Goal: Information Seeking & Learning: Learn about a topic

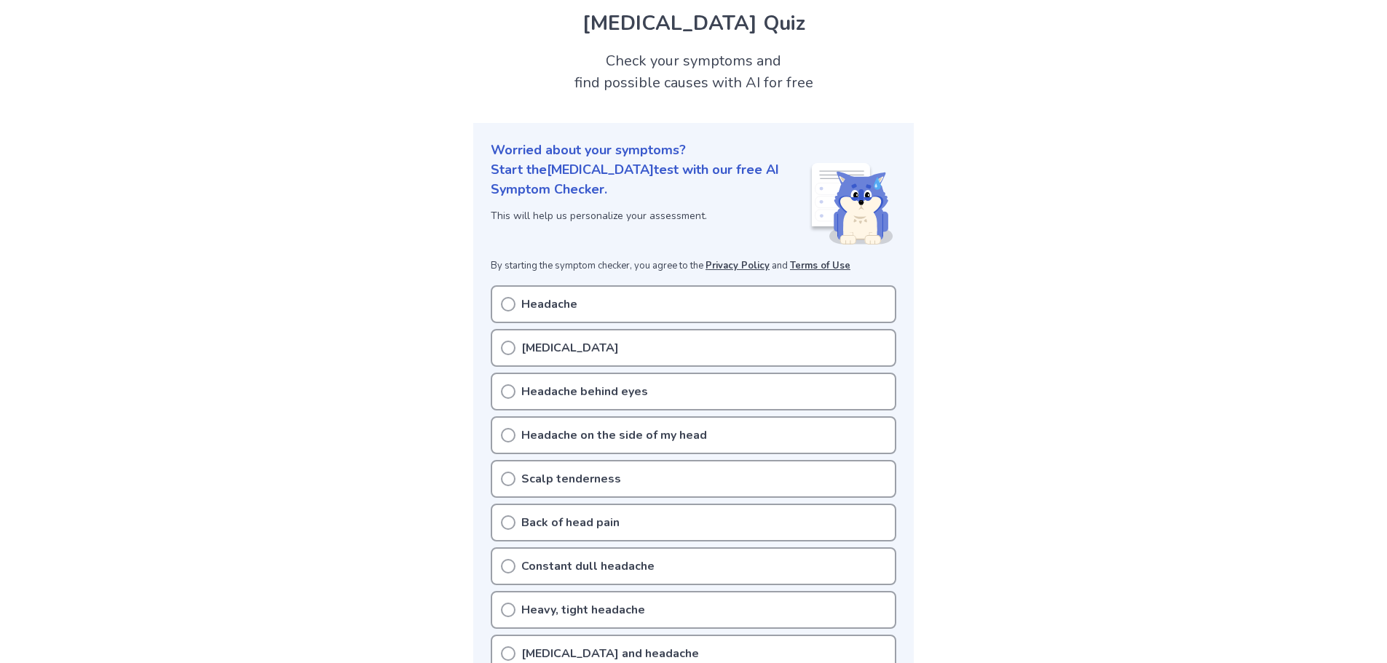
scroll to position [73, 0]
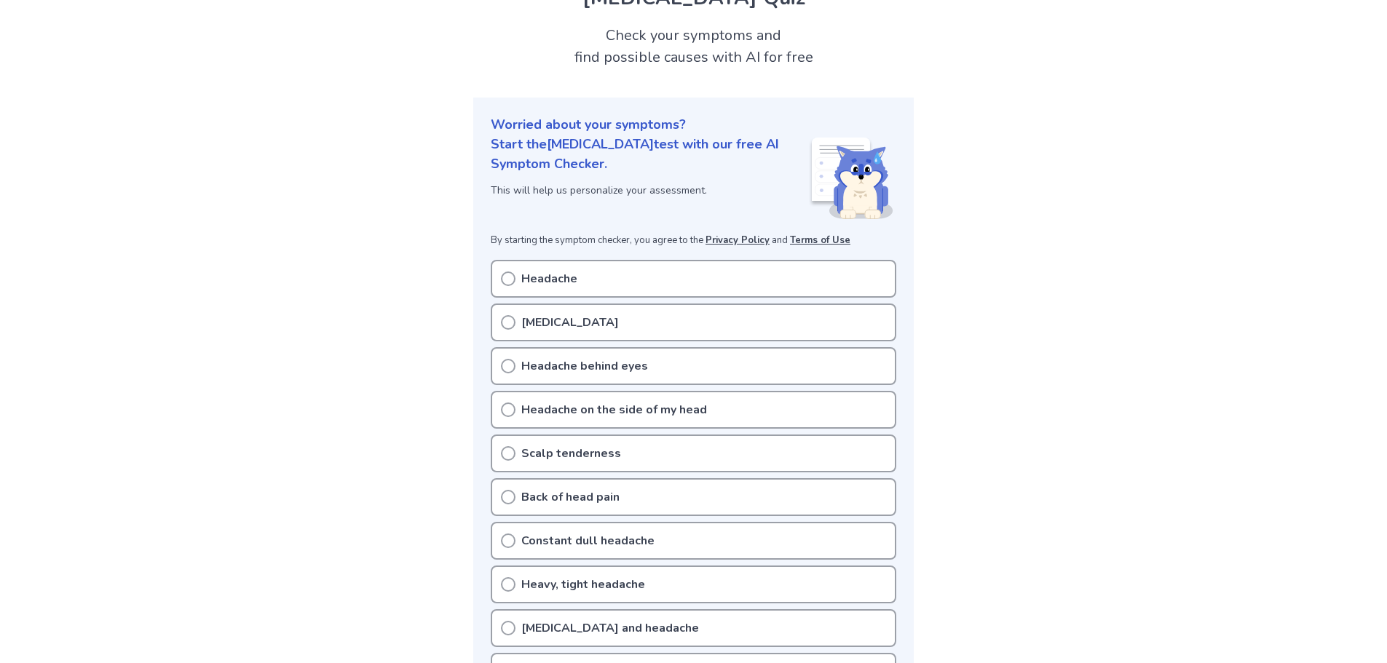
click at [630, 321] on div "Tension headache" at bounding box center [694, 323] width 406 height 38
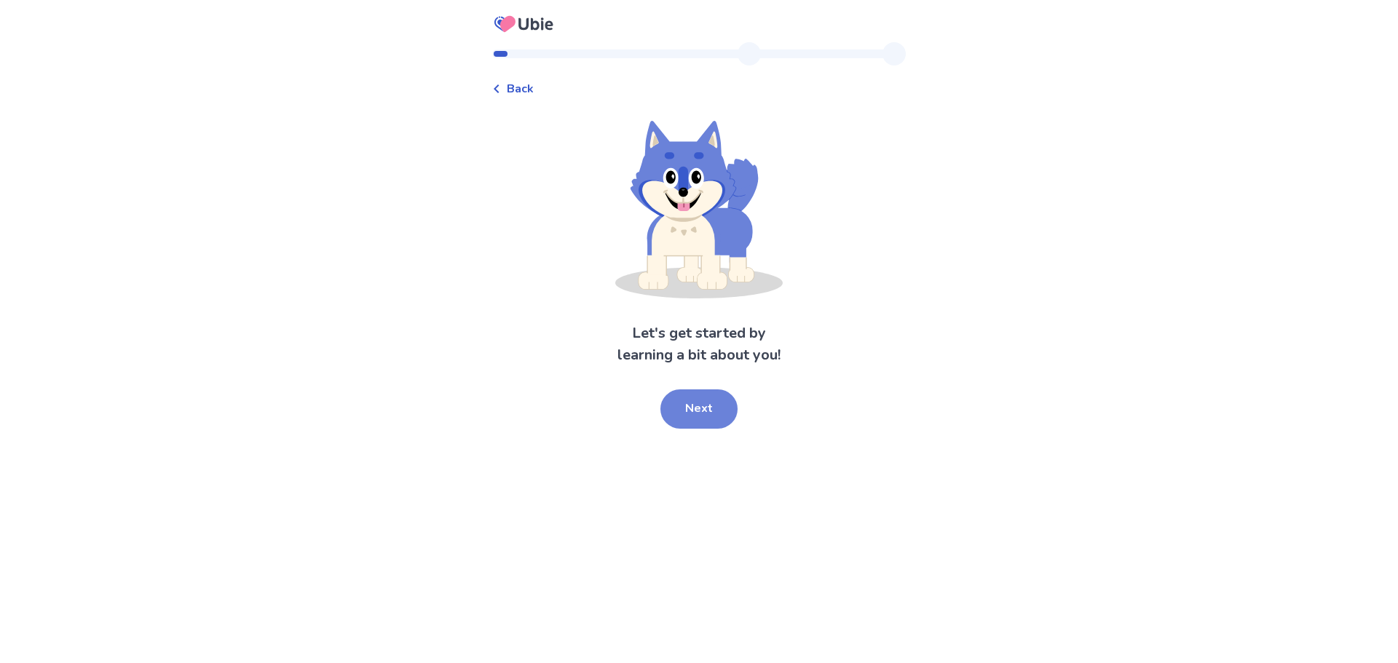
click at [685, 429] on button "Next" at bounding box center [698, 409] width 77 height 39
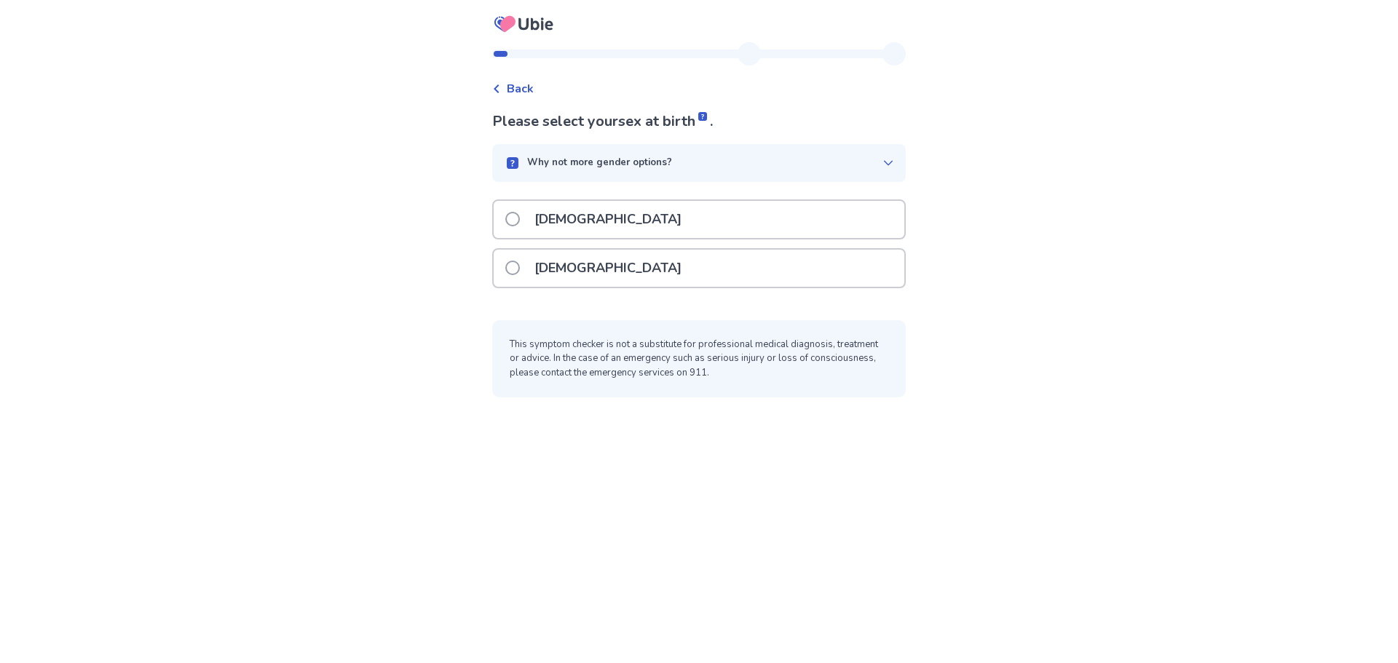
click at [625, 238] on div "[DEMOGRAPHIC_DATA]" at bounding box center [699, 219] width 411 height 37
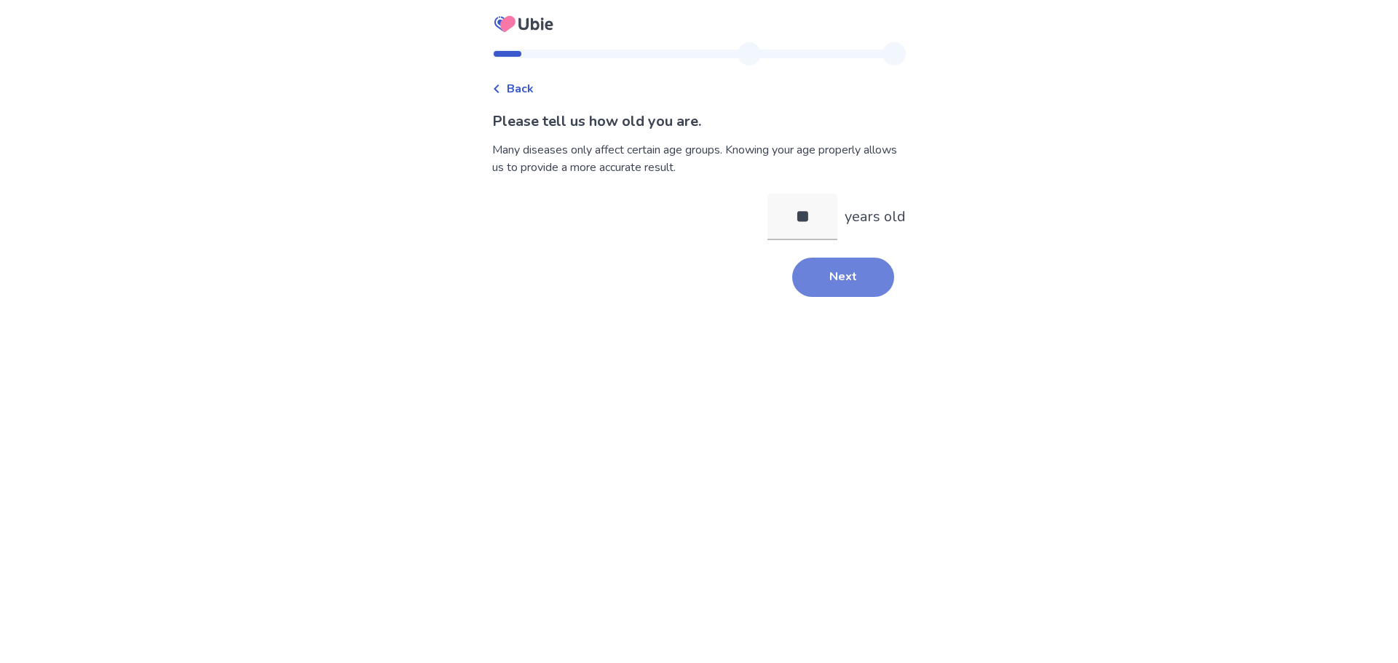
type input "**"
click at [891, 297] on button "Next" at bounding box center [843, 277] width 102 height 39
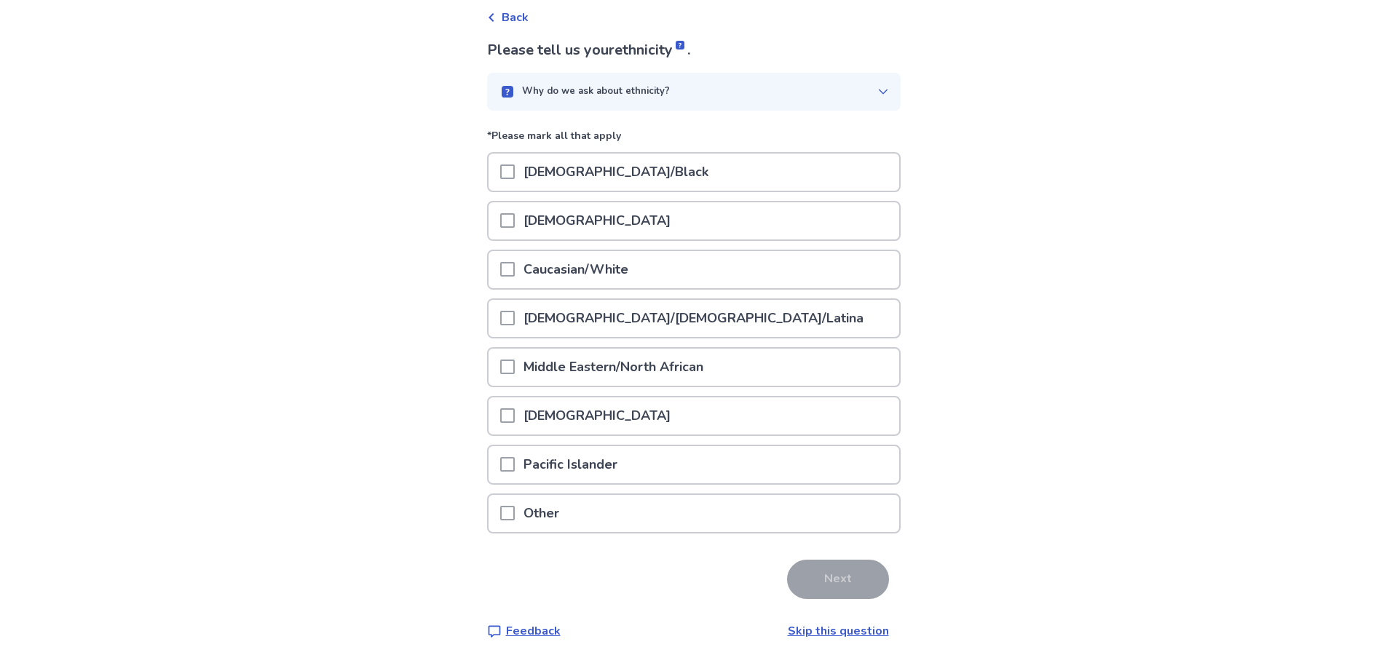
scroll to position [199, 0]
click at [736, 510] on div "Other" at bounding box center [694, 513] width 411 height 37
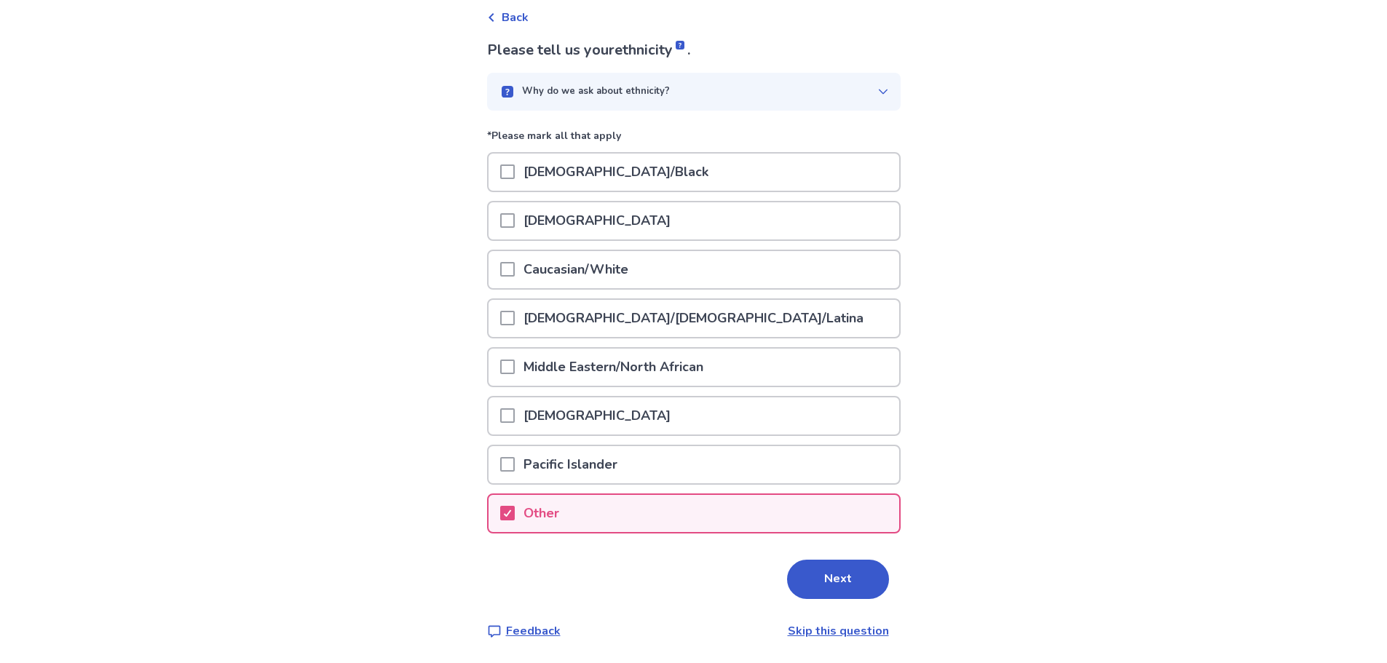
click at [542, 251] on p "Caucasian/White" at bounding box center [576, 269] width 122 height 37
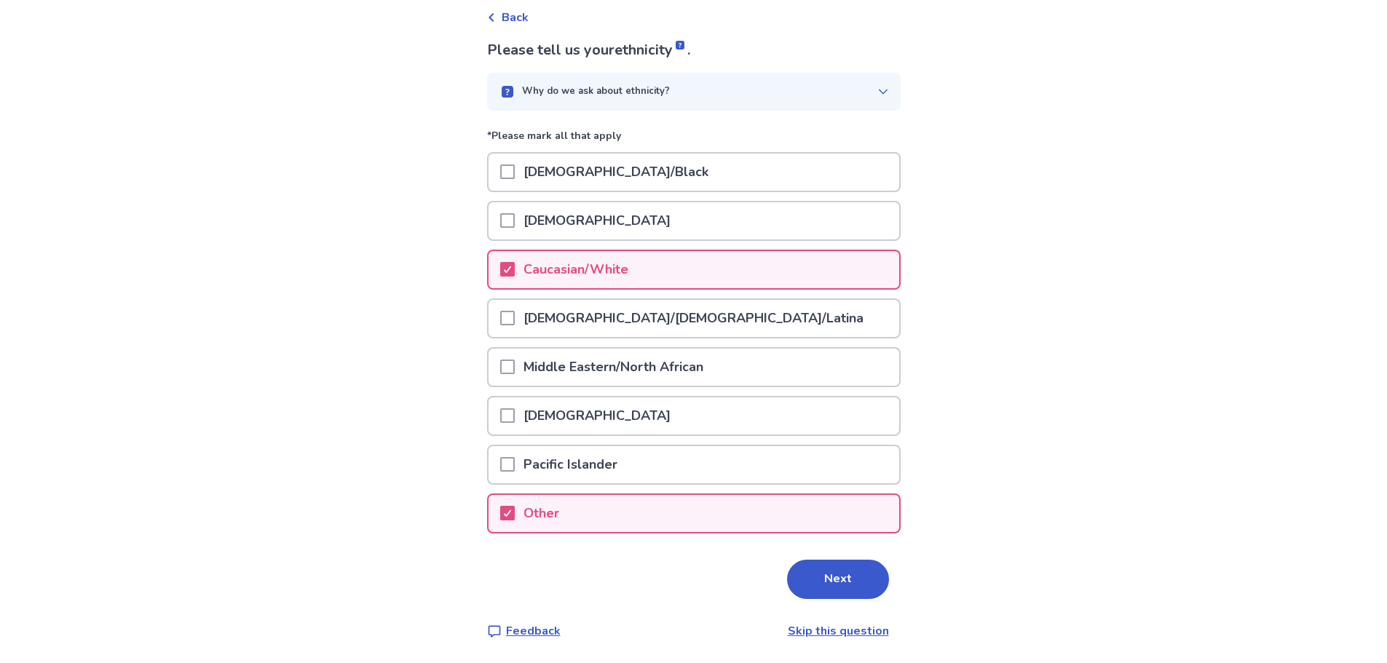
click at [666, 507] on div "Other" at bounding box center [694, 513] width 411 height 37
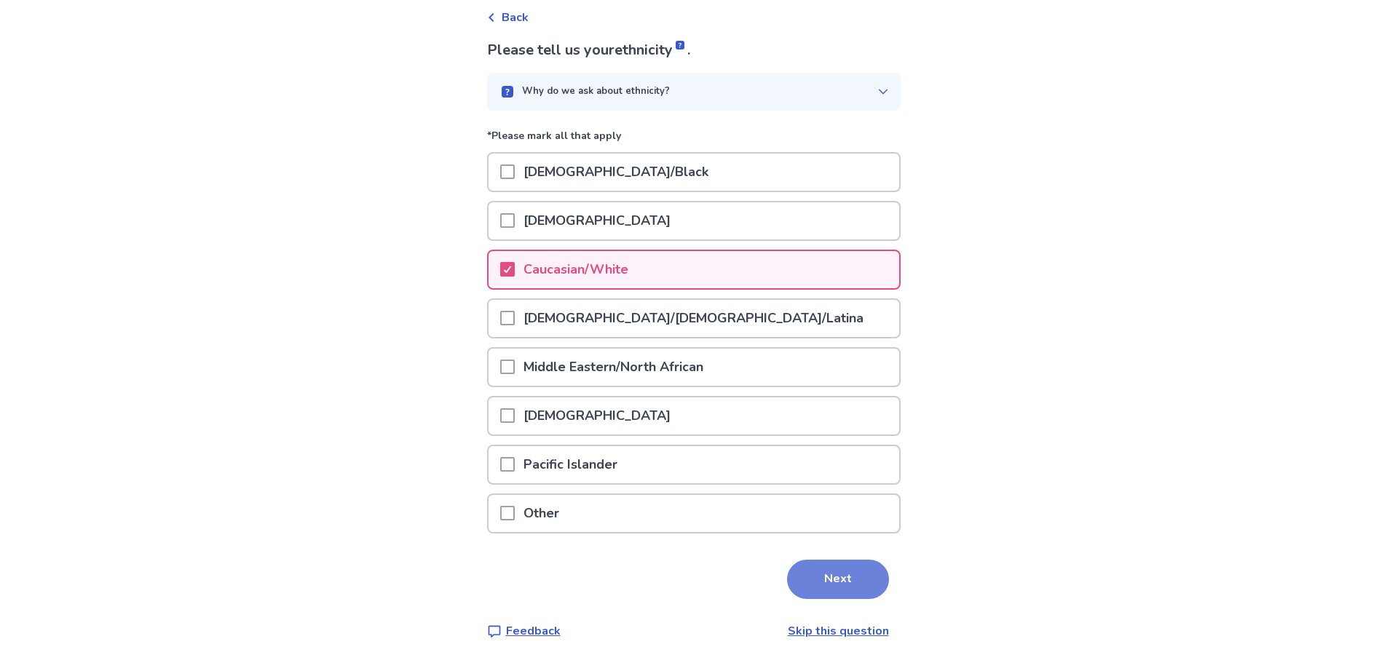
click at [865, 571] on button "Next" at bounding box center [838, 579] width 102 height 39
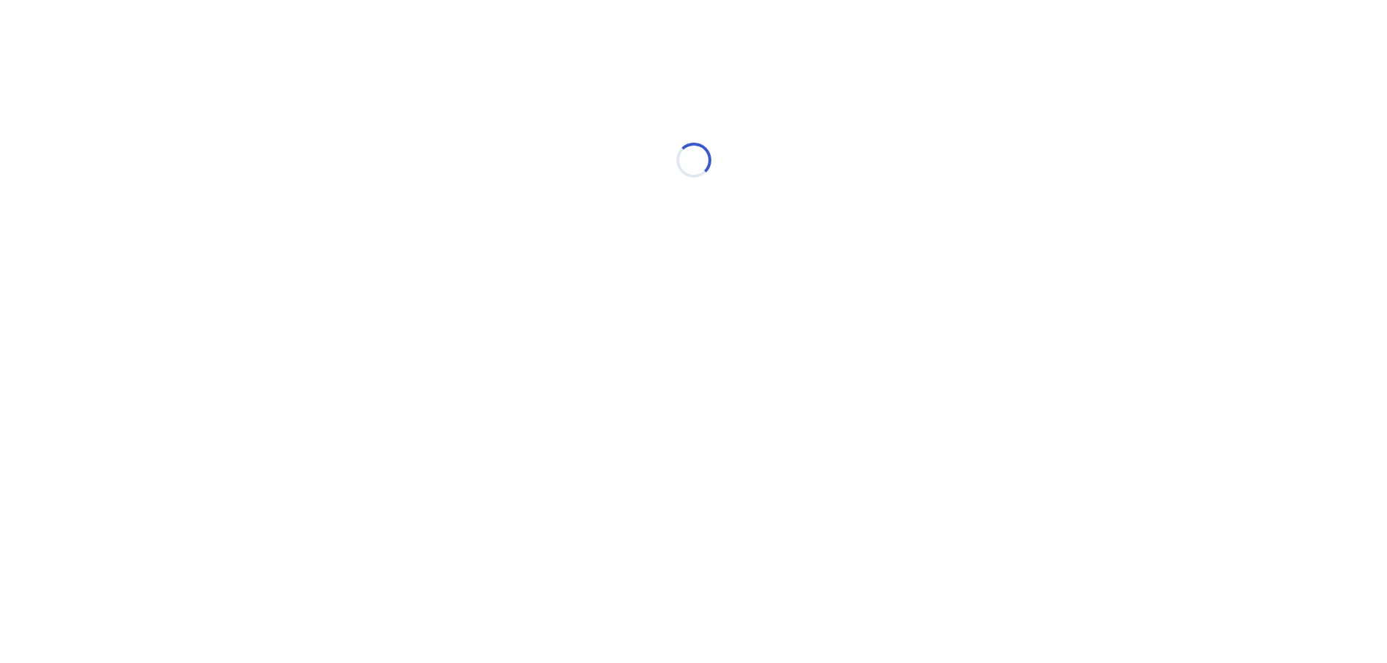
scroll to position [0, 0]
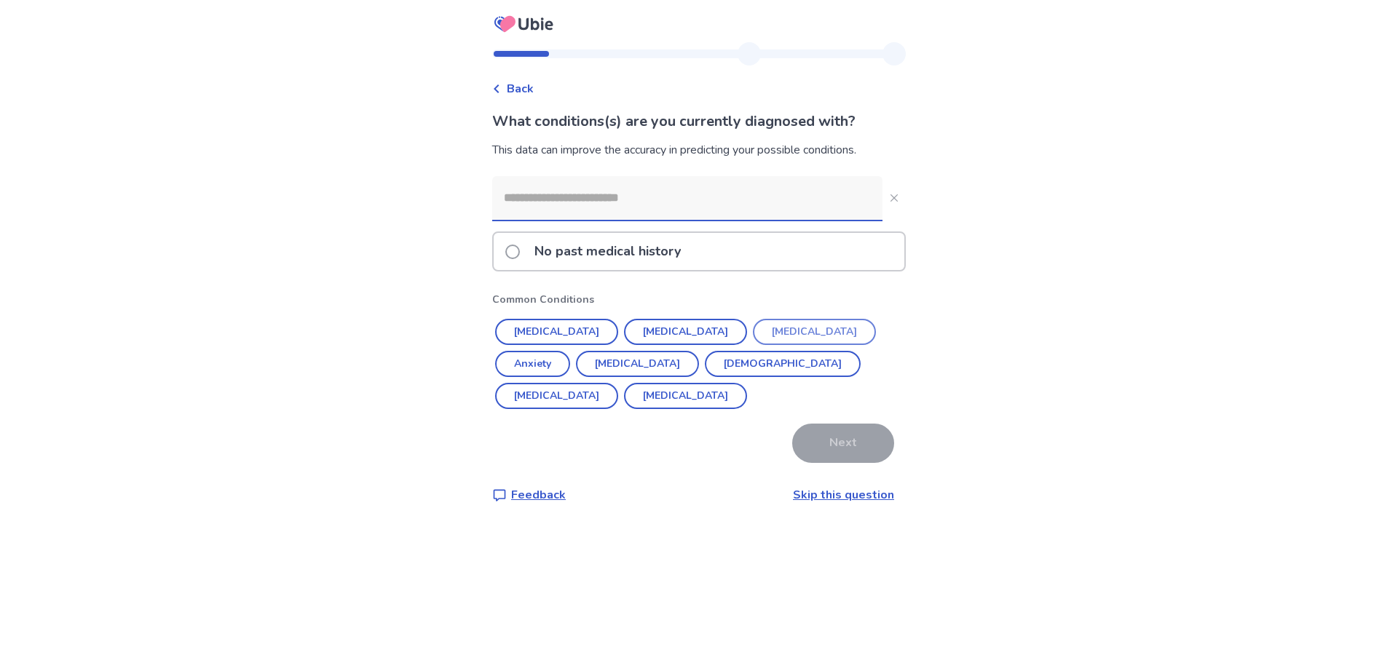
click at [772, 345] on button "[MEDICAL_DATA]" at bounding box center [814, 332] width 123 height 26
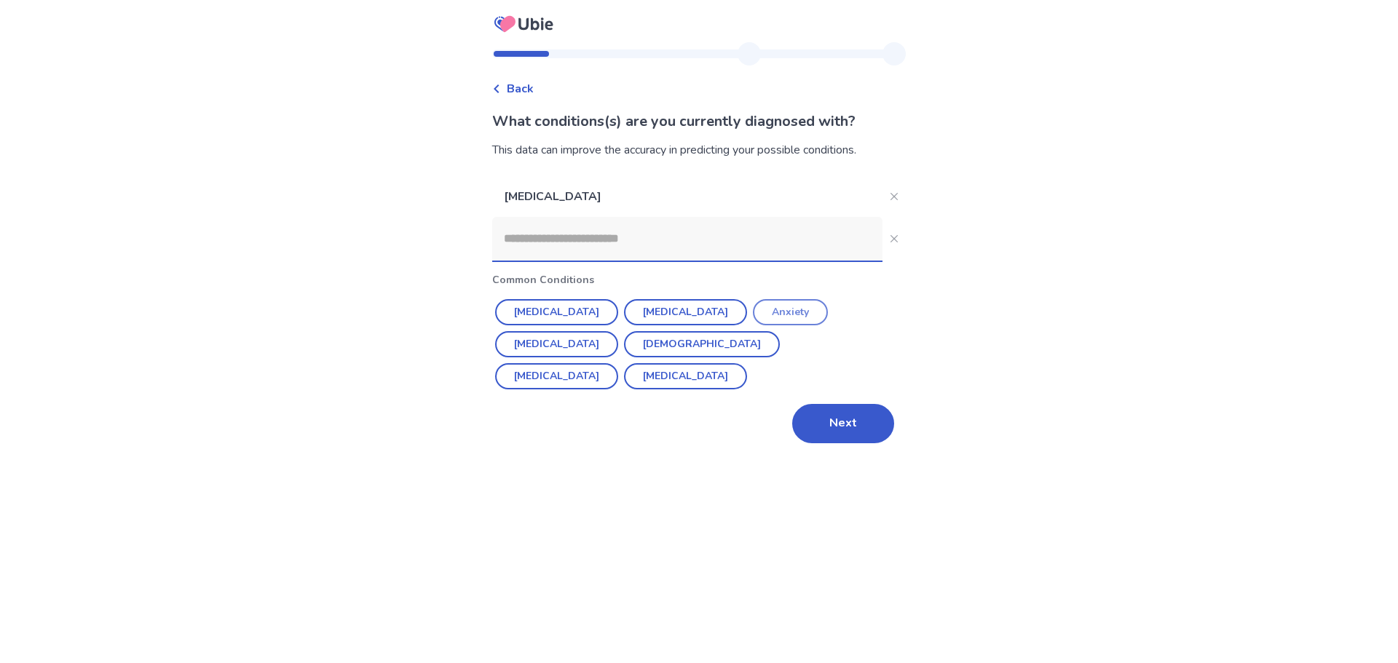
click at [753, 325] on button "Anxiety" at bounding box center [790, 312] width 75 height 26
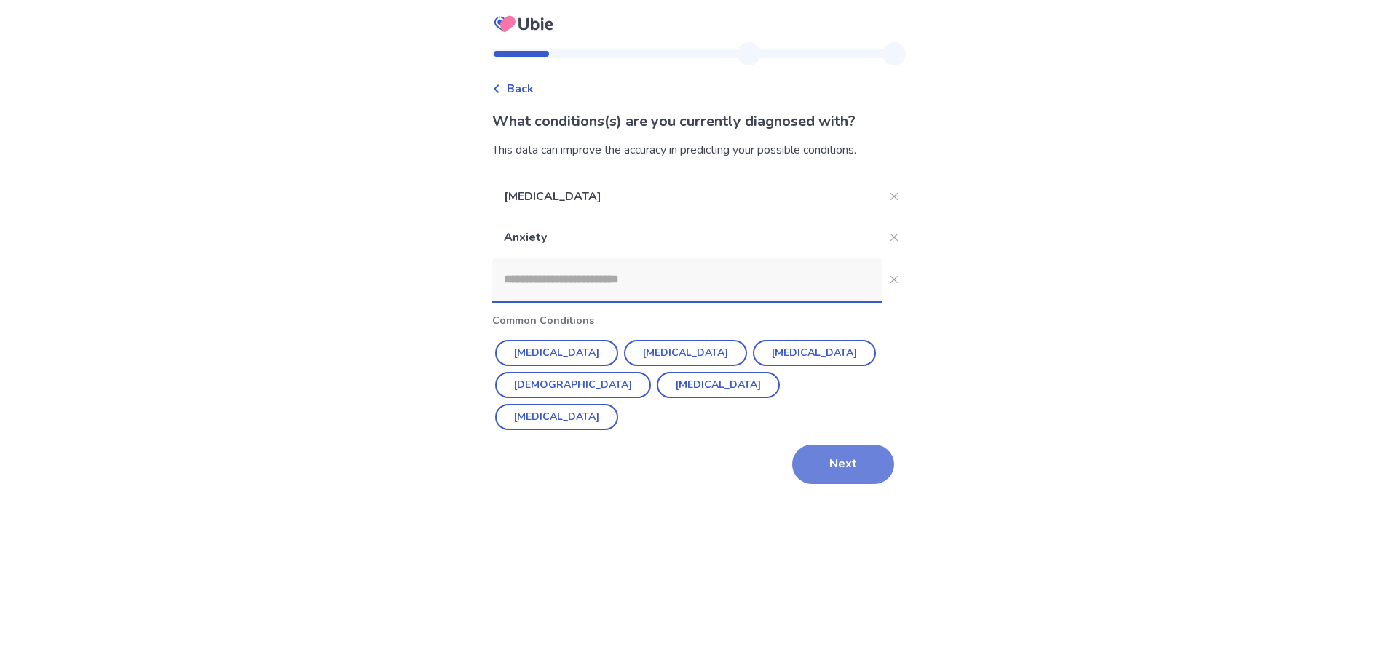
click at [894, 484] on button "Next" at bounding box center [843, 464] width 102 height 39
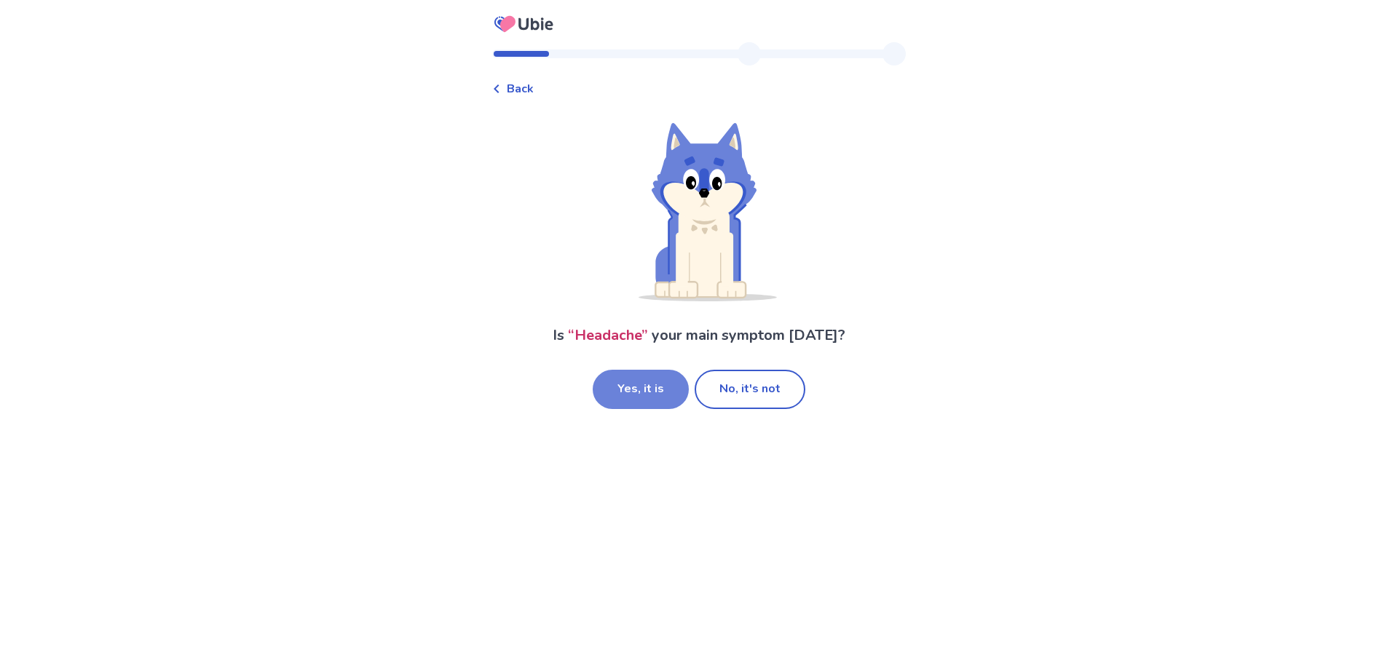
click at [641, 409] on button "Yes, it is" at bounding box center [641, 389] width 96 height 39
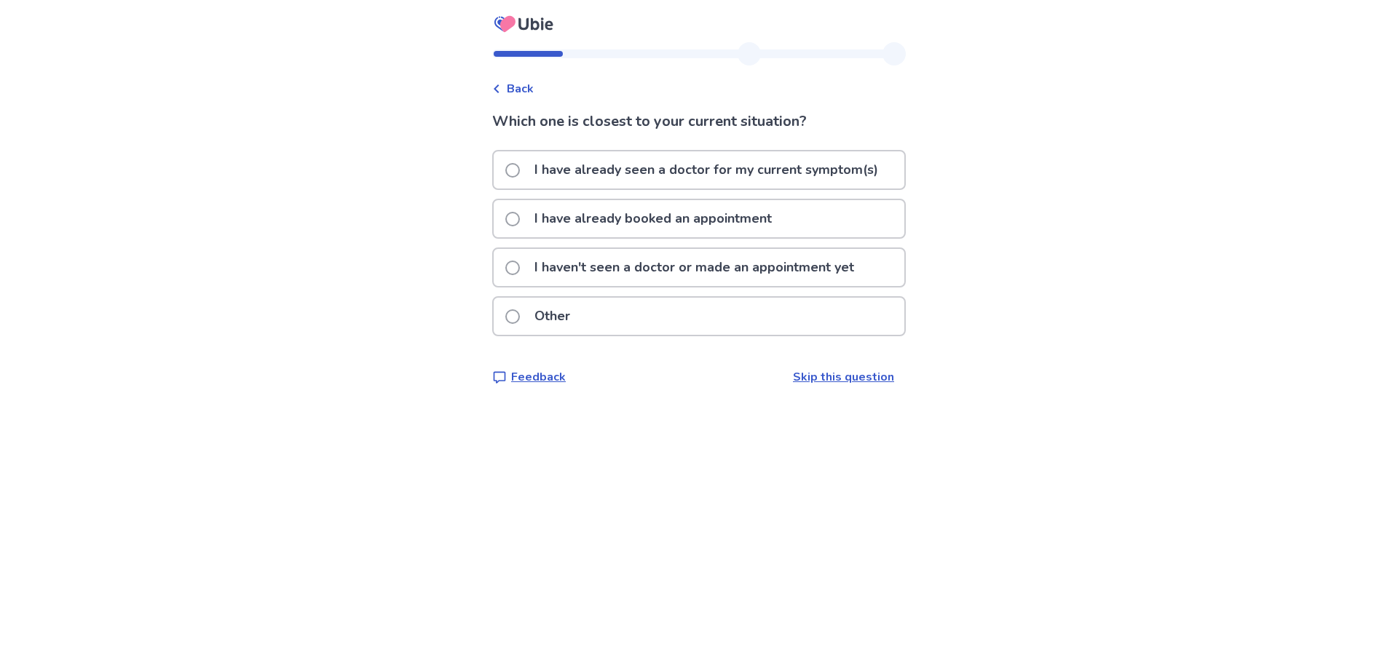
click at [624, 189] on p "I have already seen a doctor for my current symptom(s)" at bounding box center [706, 169] width 361 height 37
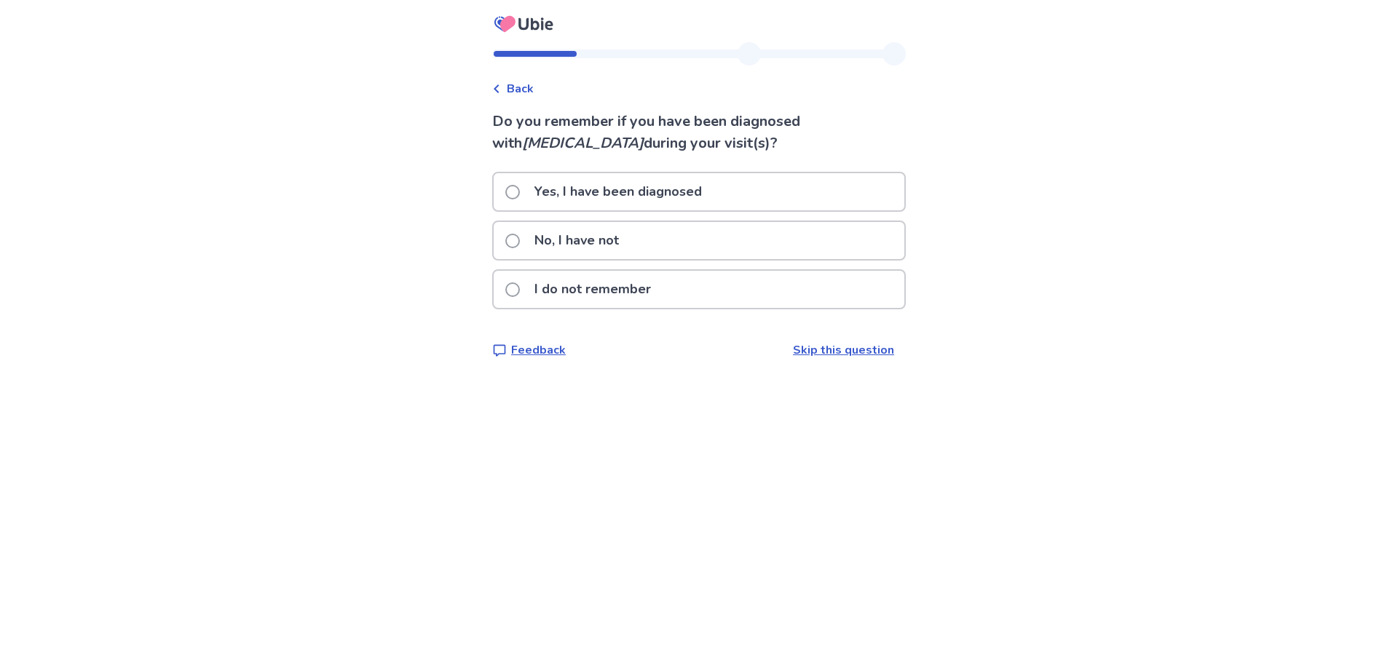
click at [687, 210] on p "Yes, I have been diagnosed" at bounding box center [618, 191] width 185 height 37
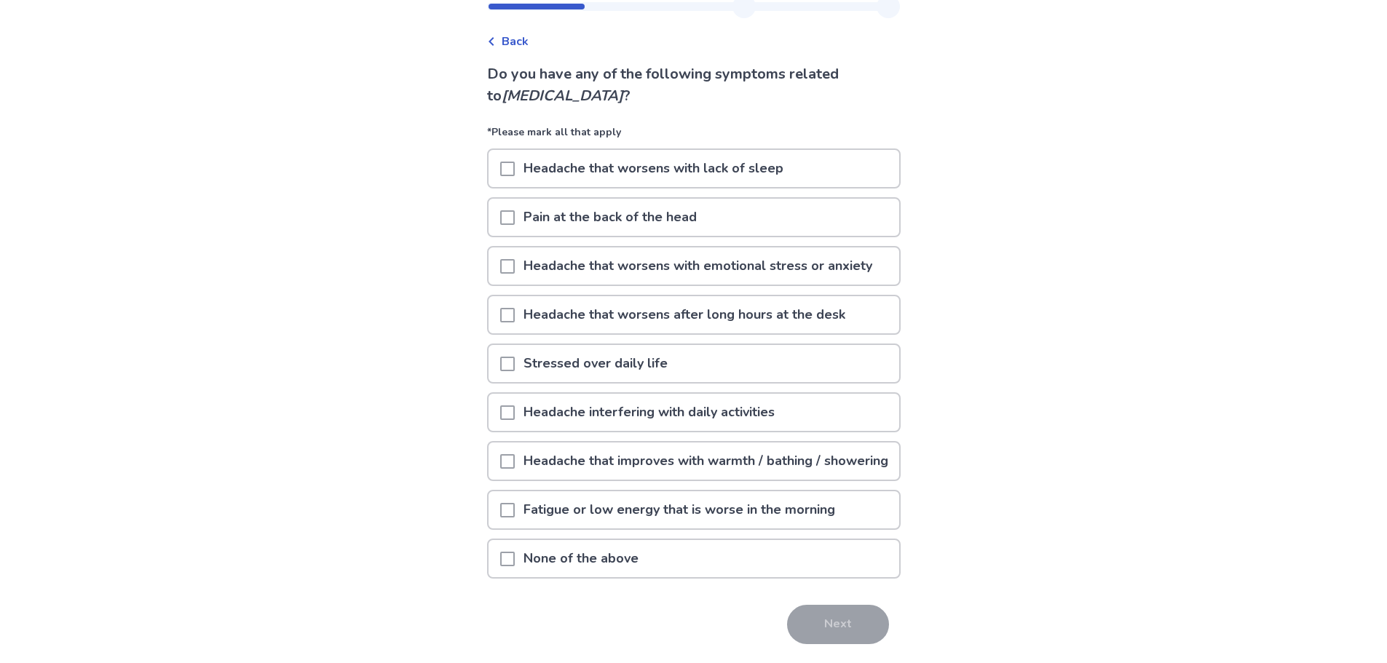
scroll to position [73, 0]
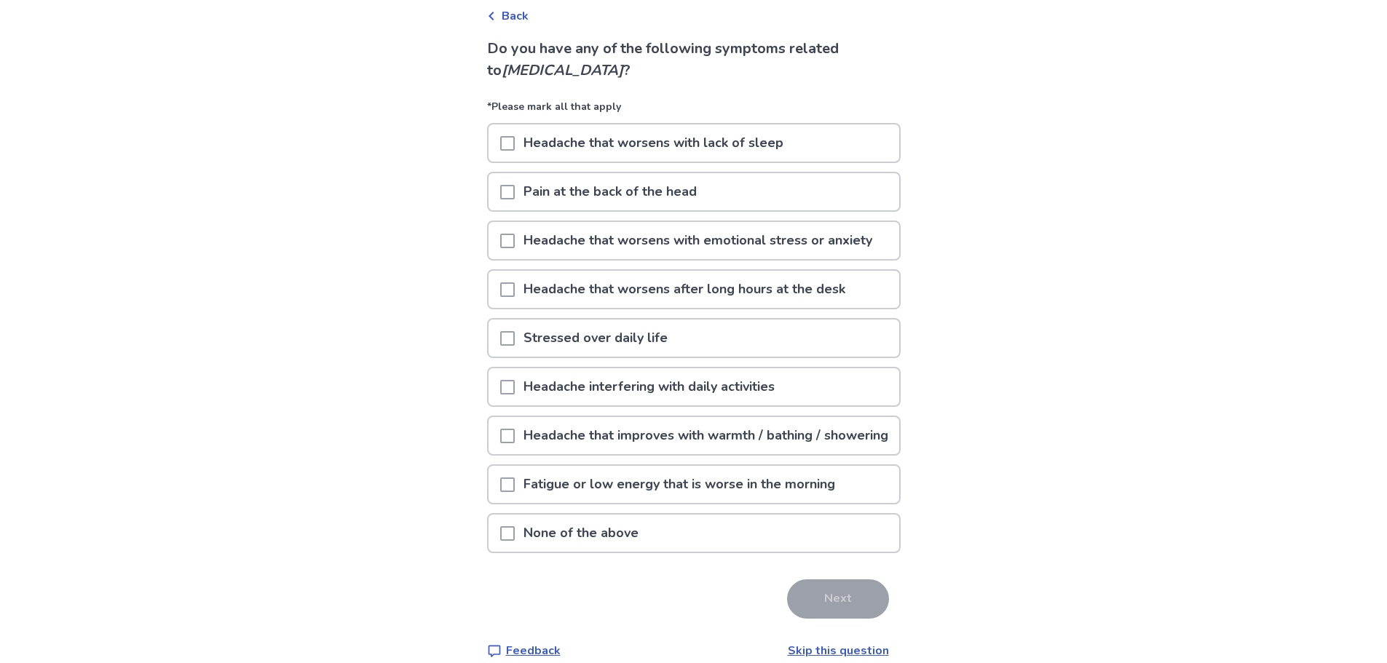
click at [500, 151] on span at bounding box center [507, 143] width 15 height 15
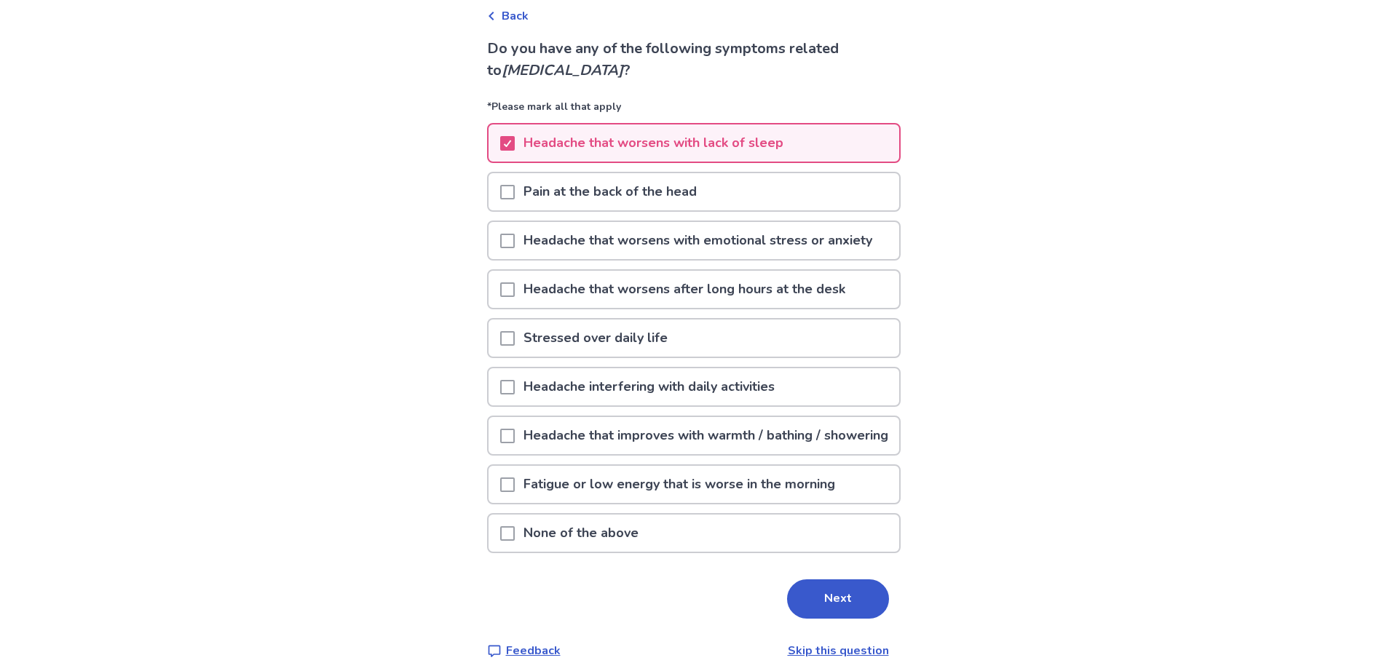
click at [500, 199] on span at bounding box center [507, 192] width 15 height 15
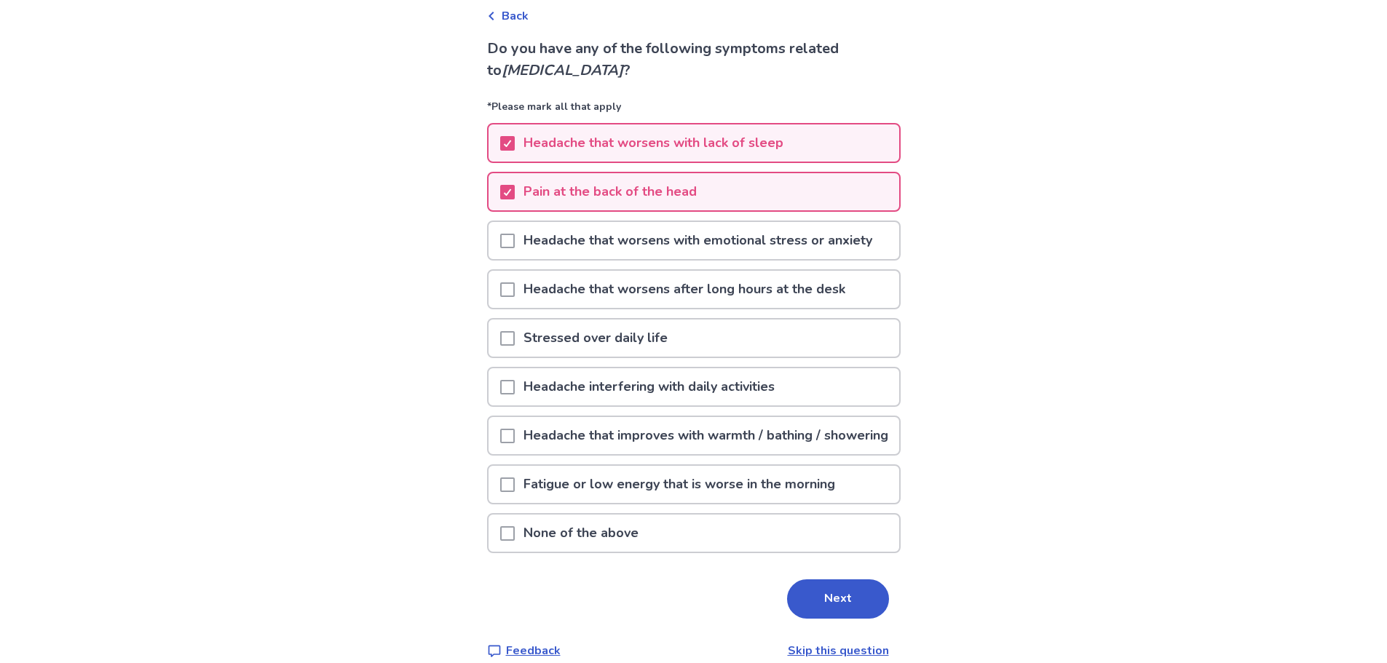
click at [500, 248] on span at bounding box center [507, 241] width 15 height 15
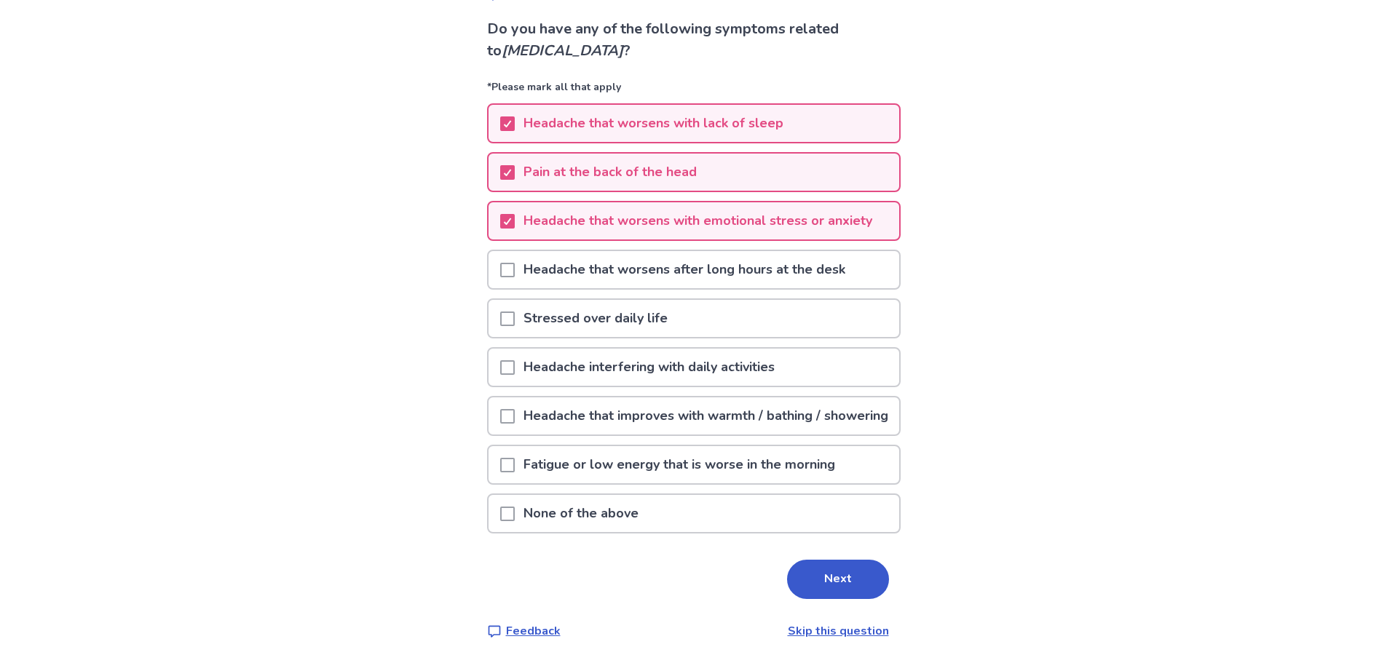
scroll to position [248, 0]
click at [500, 360] on span at bounding box center [507, 367] width 15 height 15
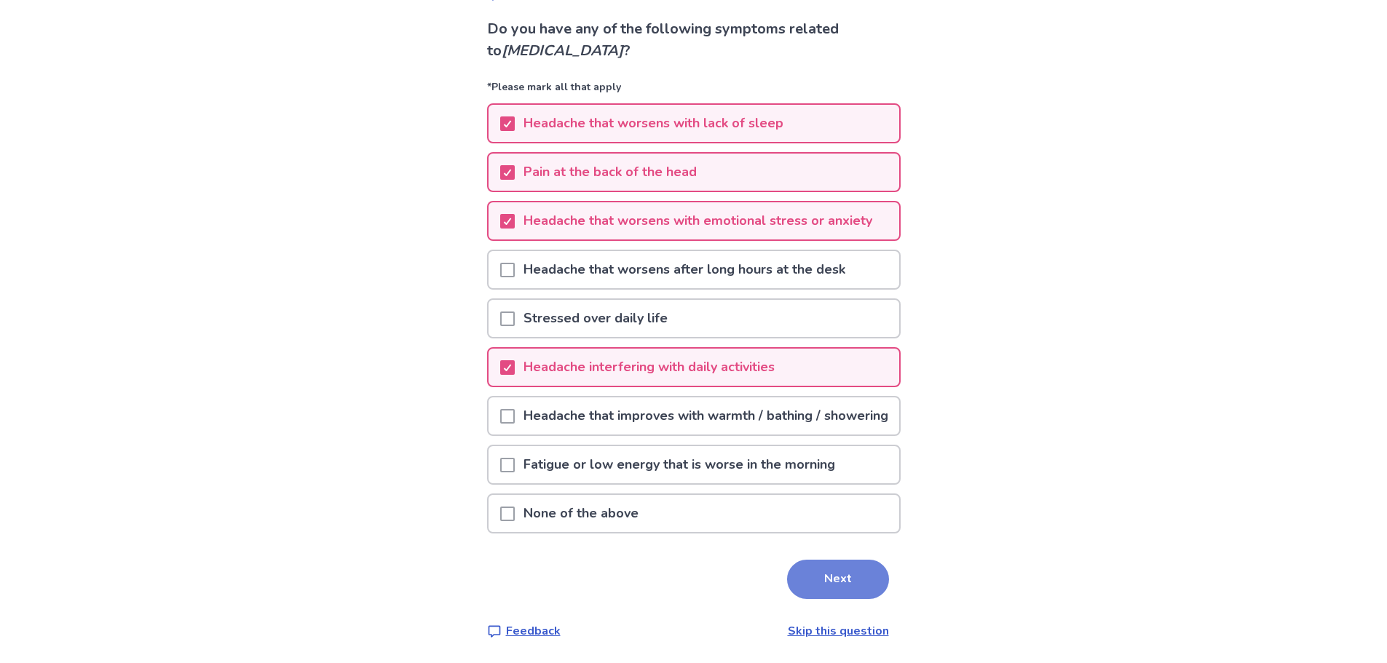
click at [889, 566] on button "Next" at bounding box center [838, 579] width 102 height 39
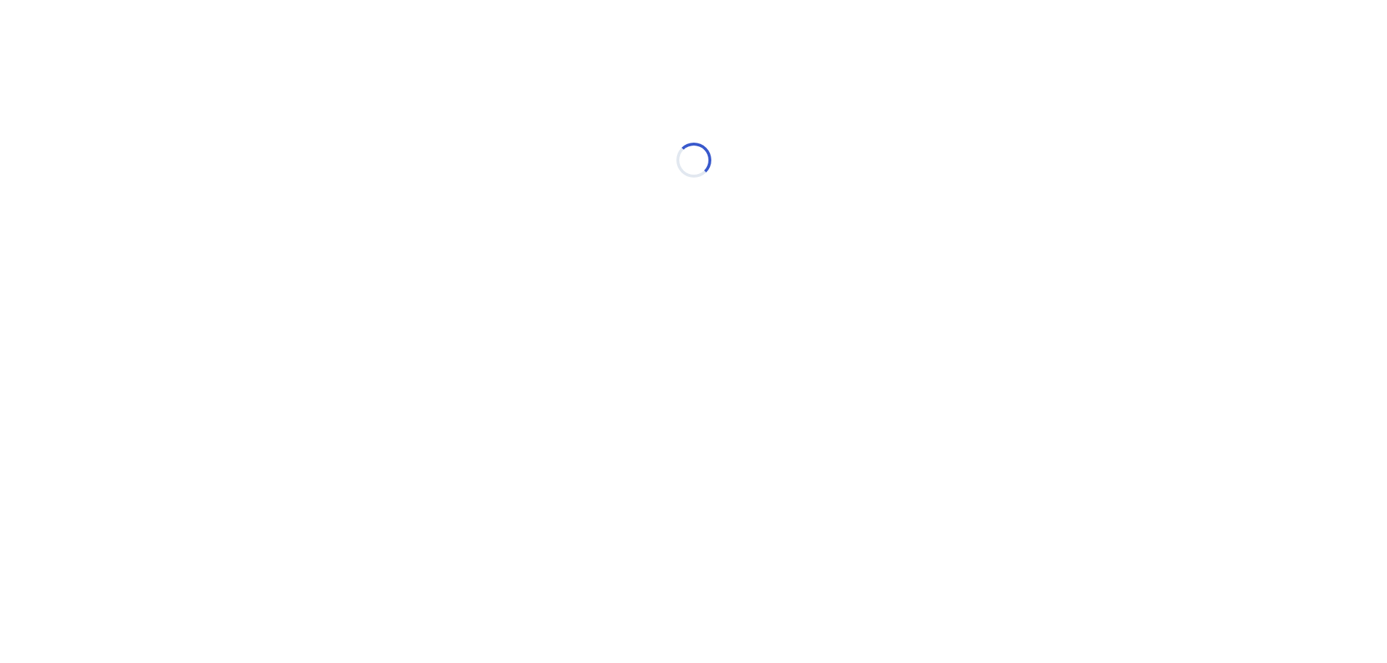
scroll to position [0, 0]
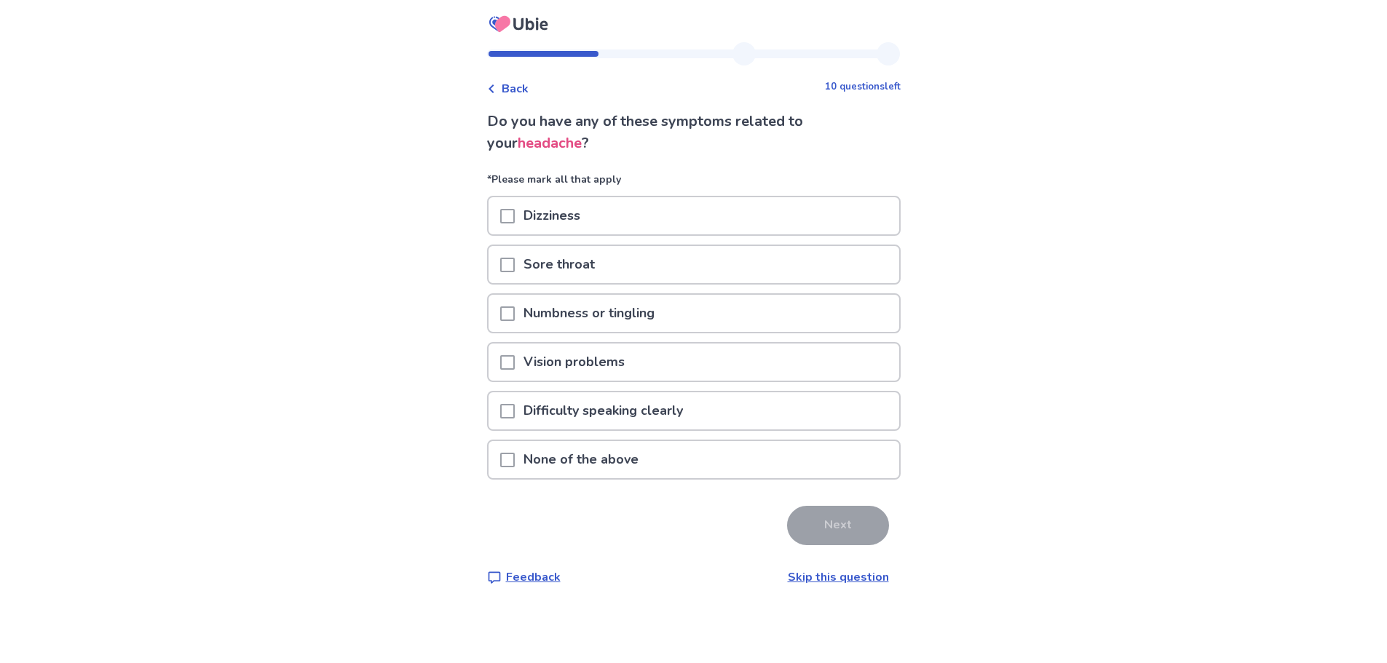
click at [574, 478] on p "None of the above" at bounding box center [581, 459] width 133 height 37
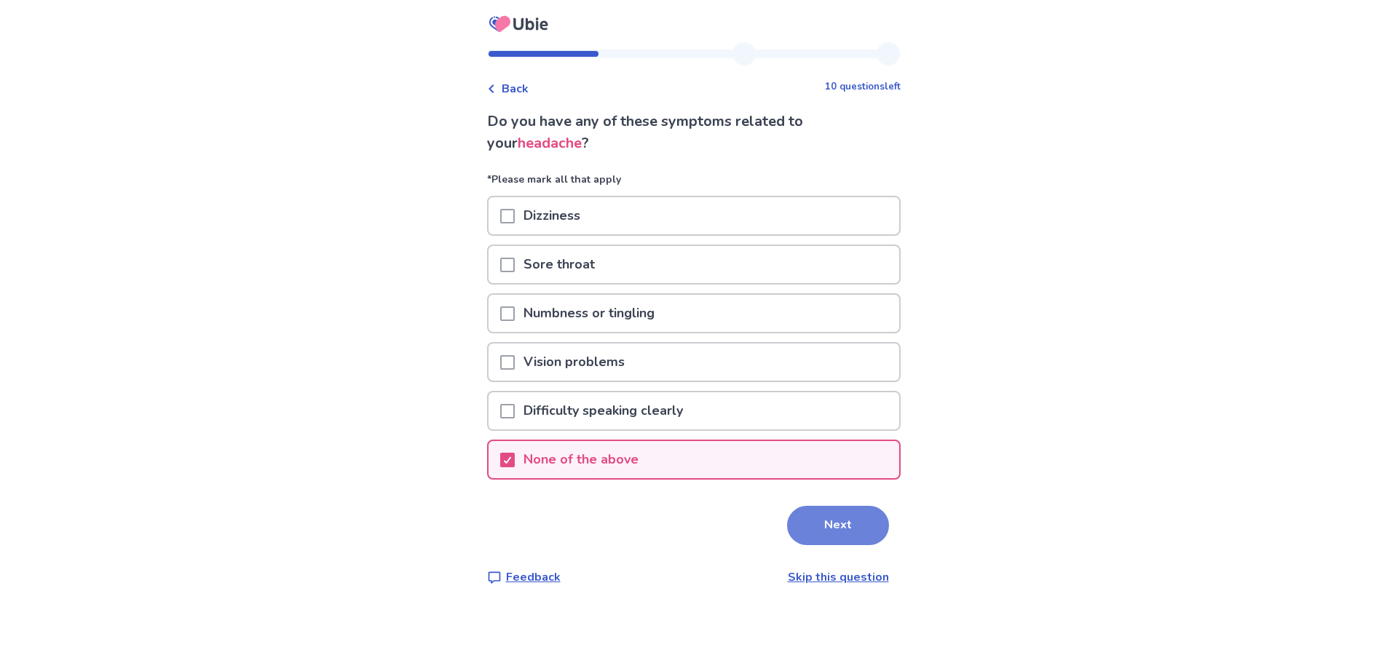
click at [889, 545] on button "Next" at bounding box center [838, 525] width 102 height 39
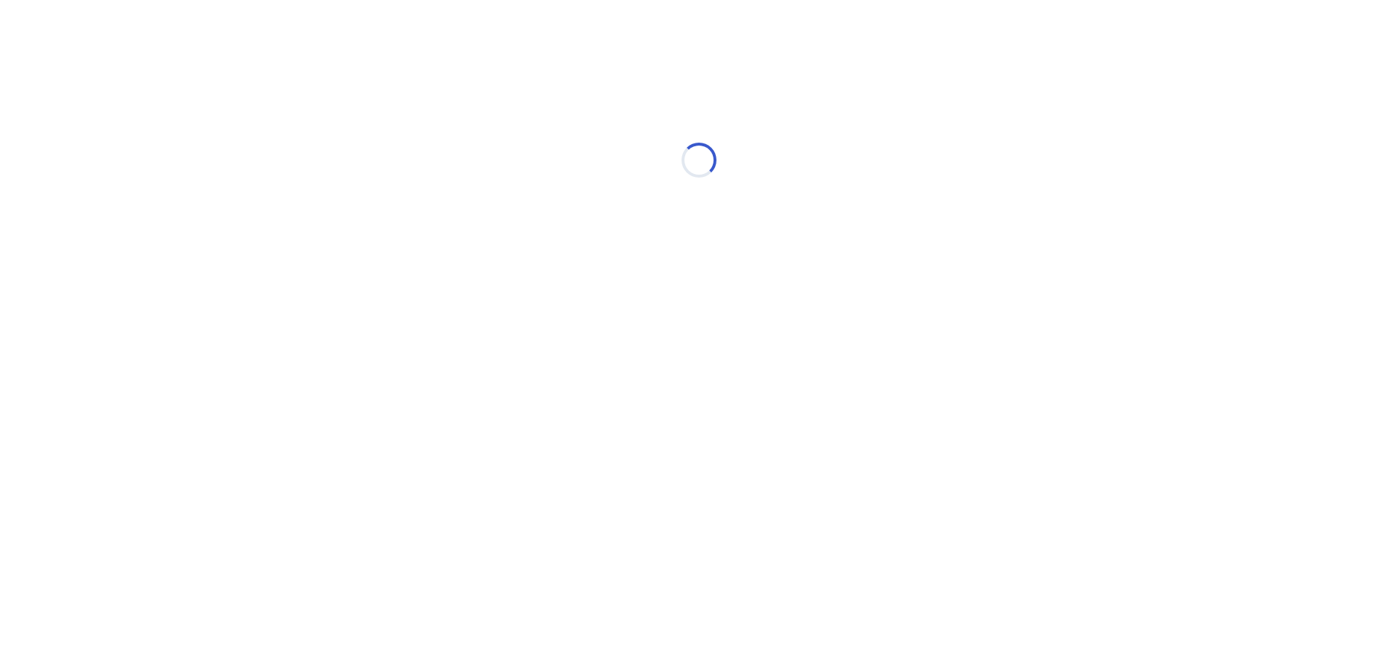
select select "*"
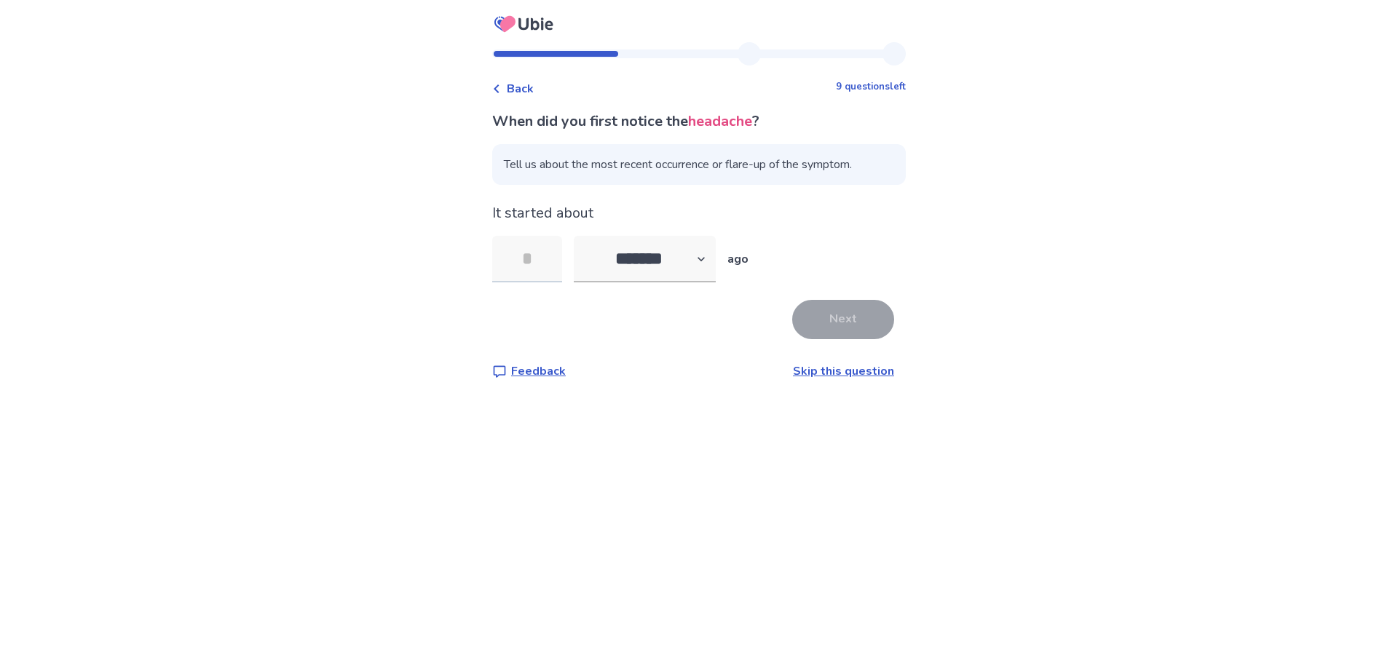
type input "*"
click at [886, 339] on button "Next" at bounding box center [843, 319] width 102 height 39
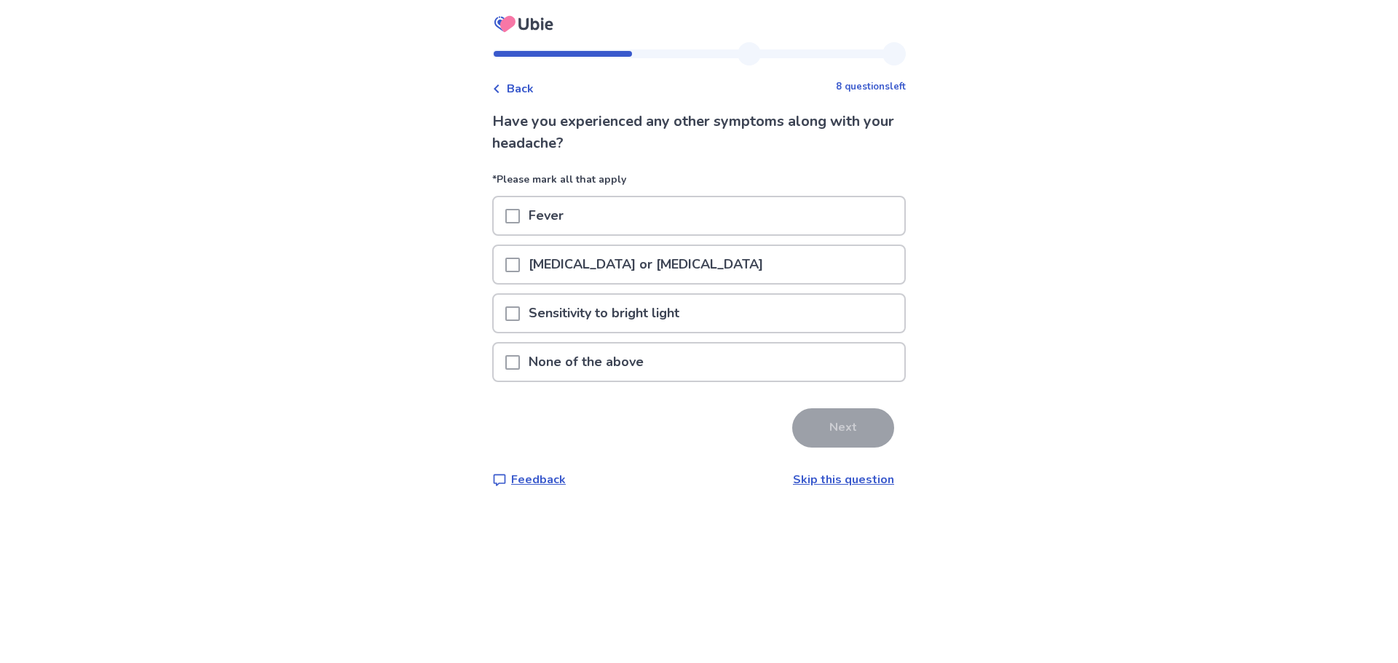
click at [505, 272] on span at bounding box center [512, 265] width 15 height 15
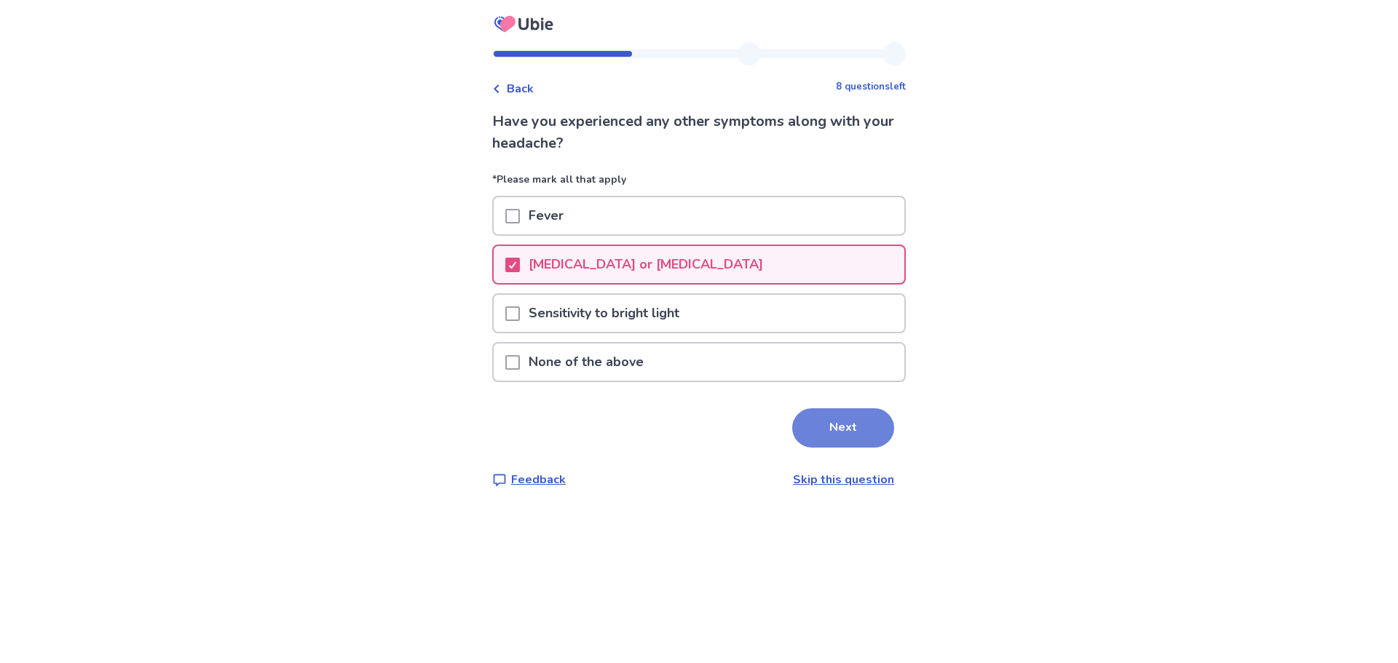
click at [858, 448] on button "Next" at bounding box center [843, 427] width 102 height 39
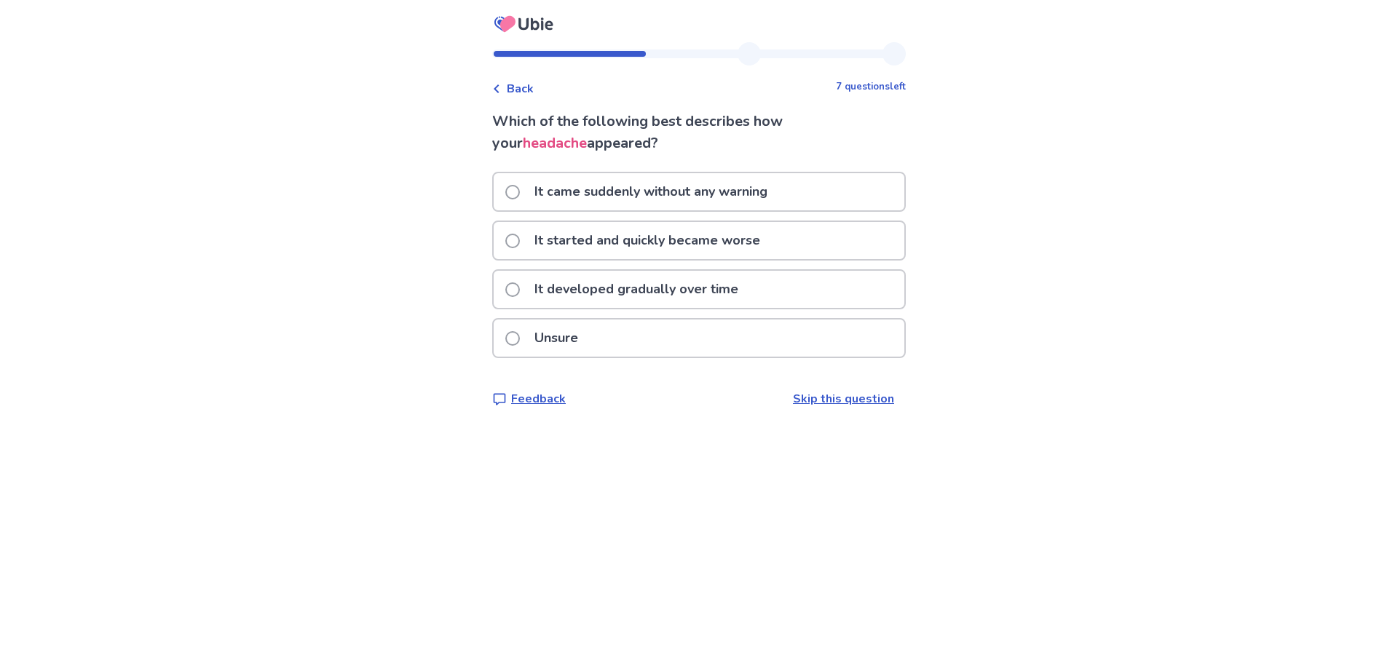
click at [538, 308] on p "It developed gradually over time" at bounding box center [636, 289] width 221 height 37
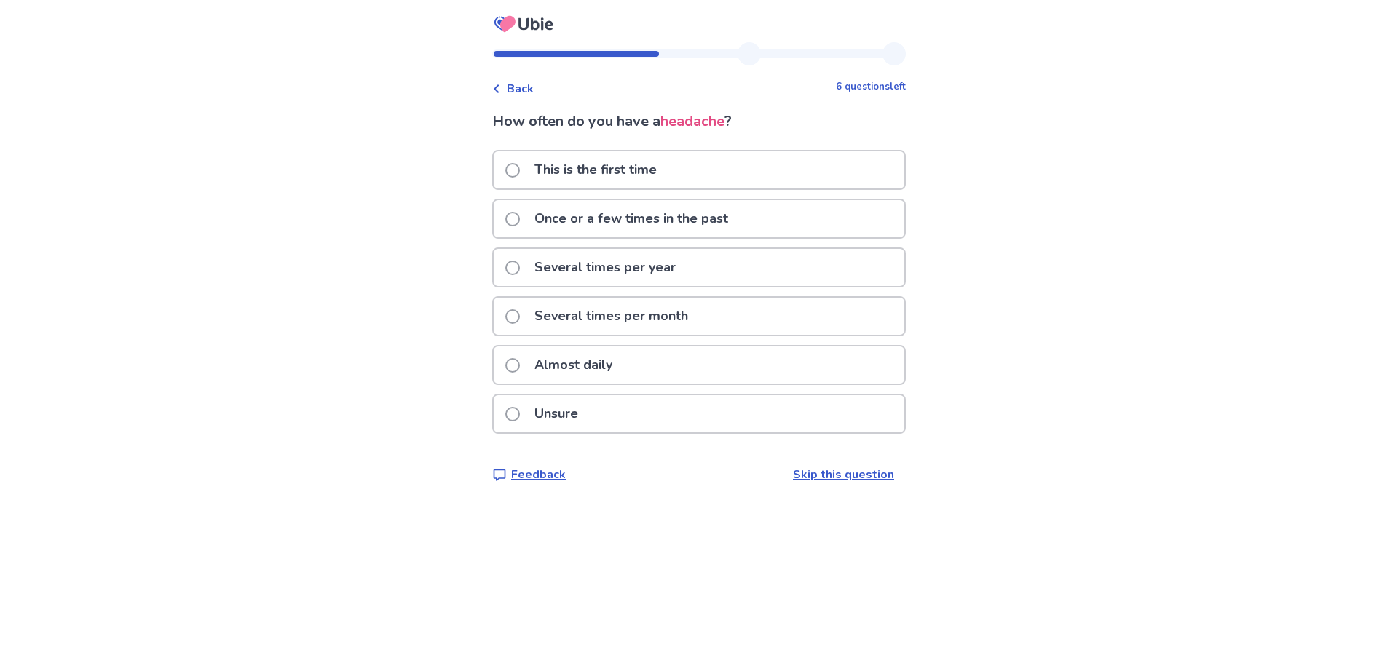
click at [543, 384] on p "Almost daily" at bounding box center [573, 365] width 95 height 37
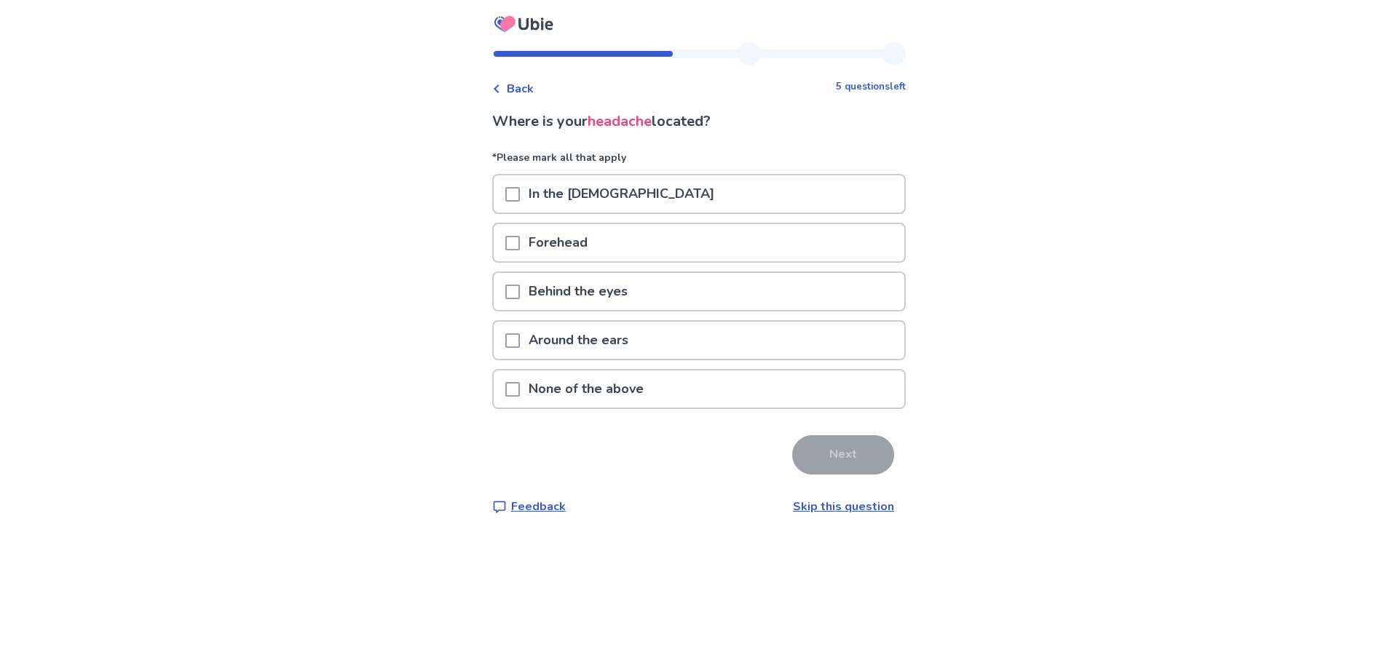
click at [520, 359] on p "Around the ears" at bounding box center [578, 340] width 117 height 37
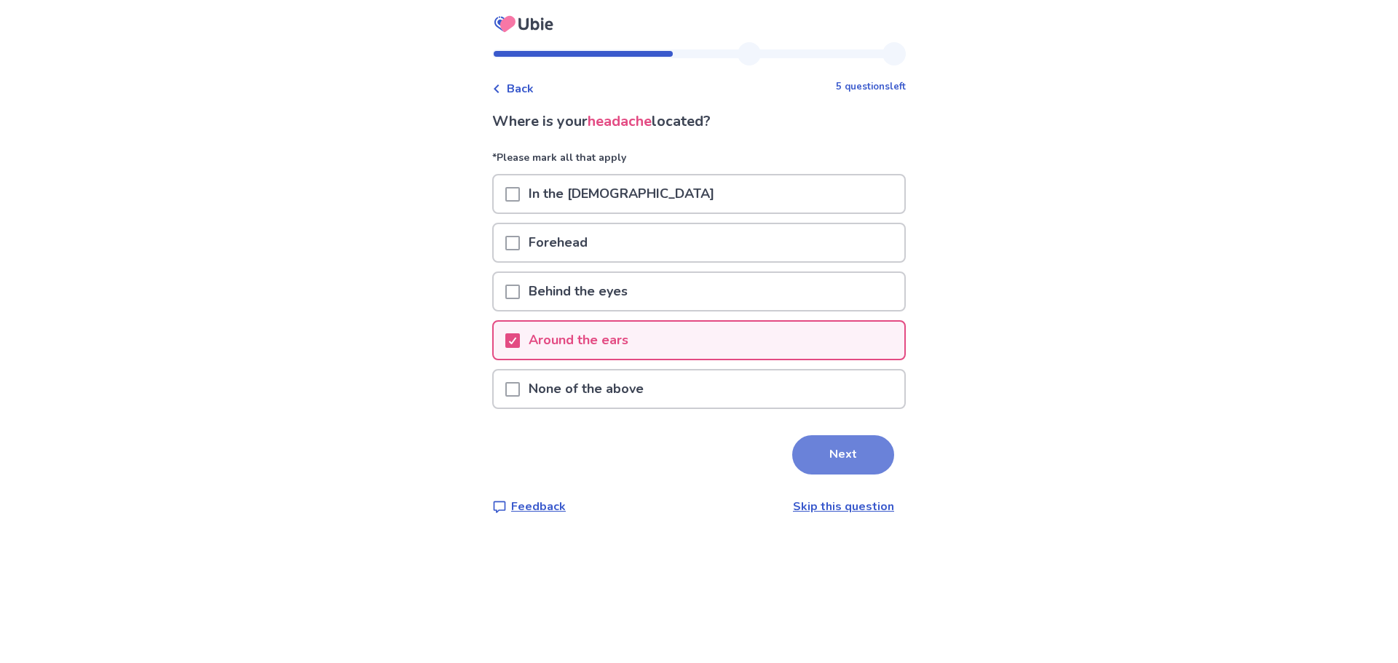
click at [894, 475] on button "Next" at bounding box center [843, 454] width 102 height 39
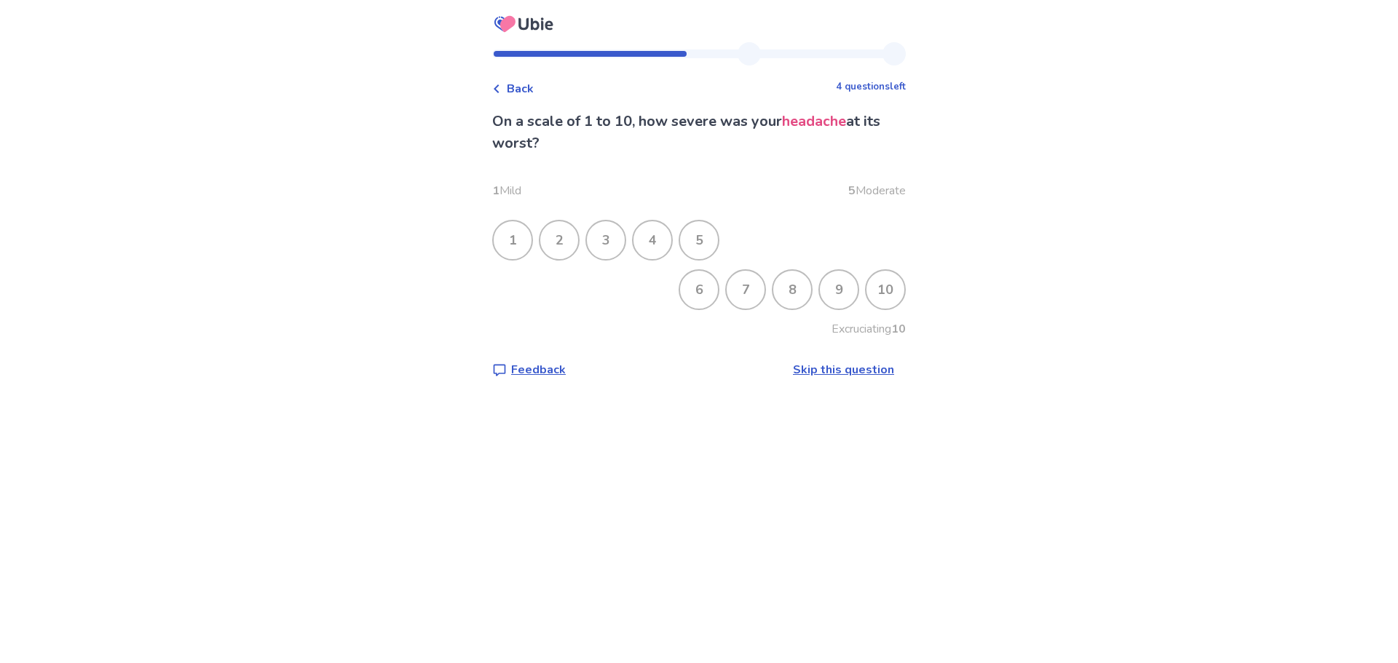
click at [811, 309] on div "8" at bounding box center [792, 290] width 38 height 38
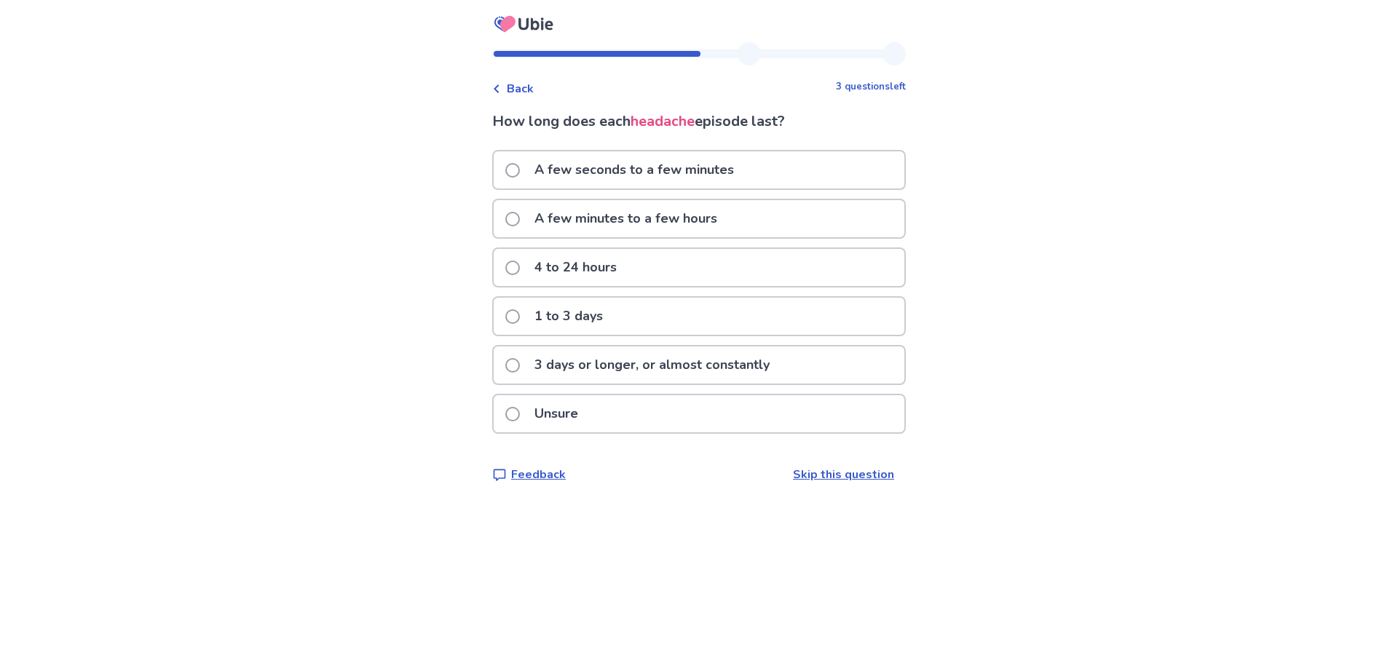
click at [534, 286] on p "4 to 24 hours" at bounding box center [576, 267] width 100 height 37
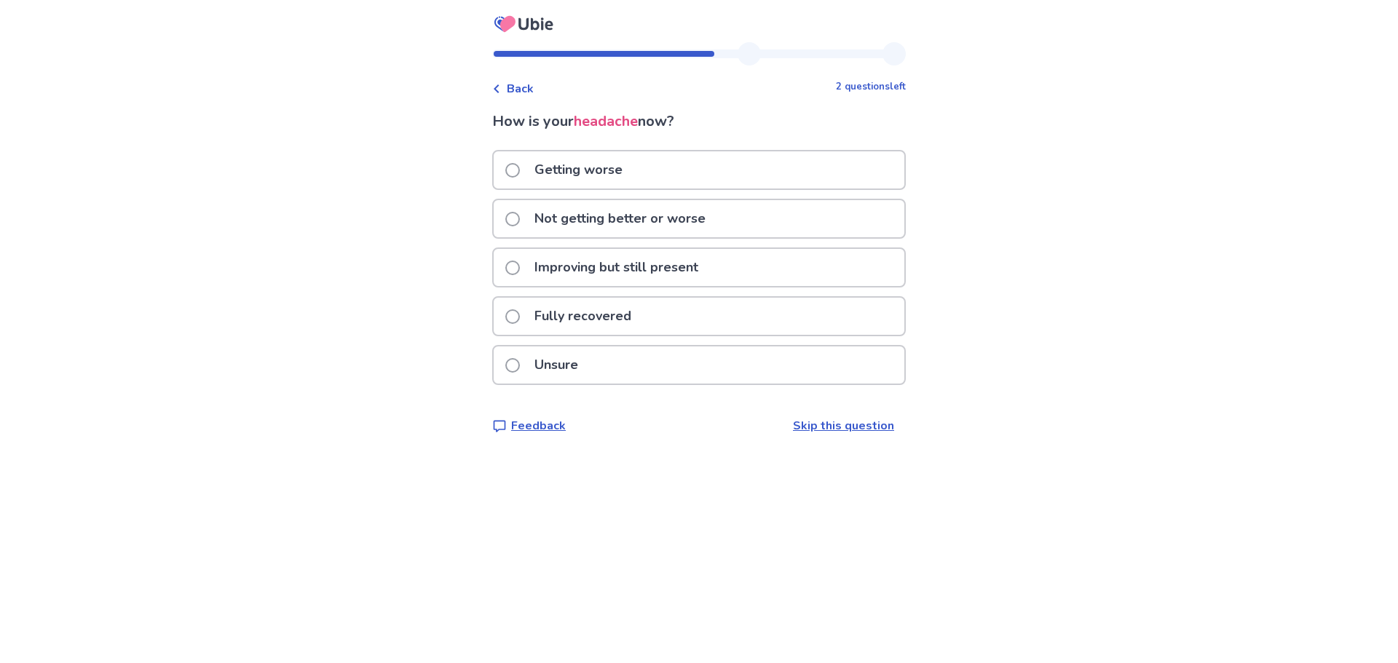
click at [593, 286] on p "Improving but still present" at bounding box center [616, 267] width 181 height 37
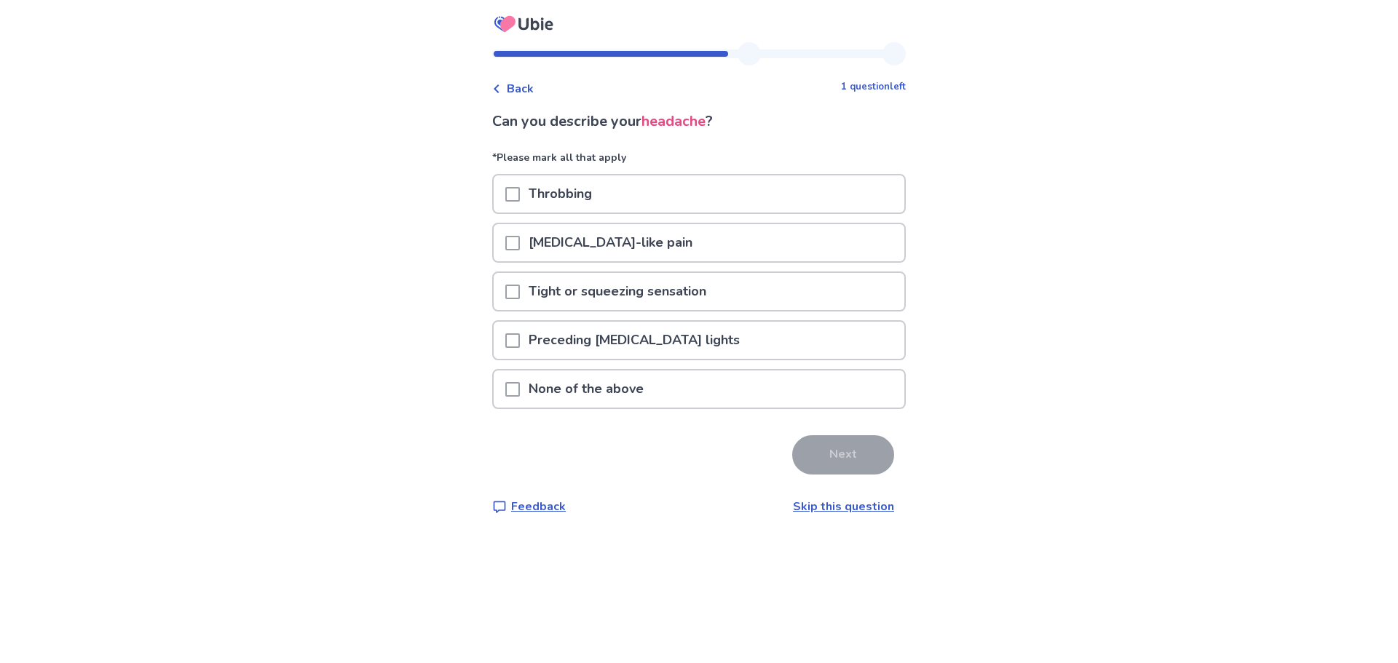
click at [593, 310] on p "Tight or squeezing sensation" at bounding box center [617, 291] width 195 height 37
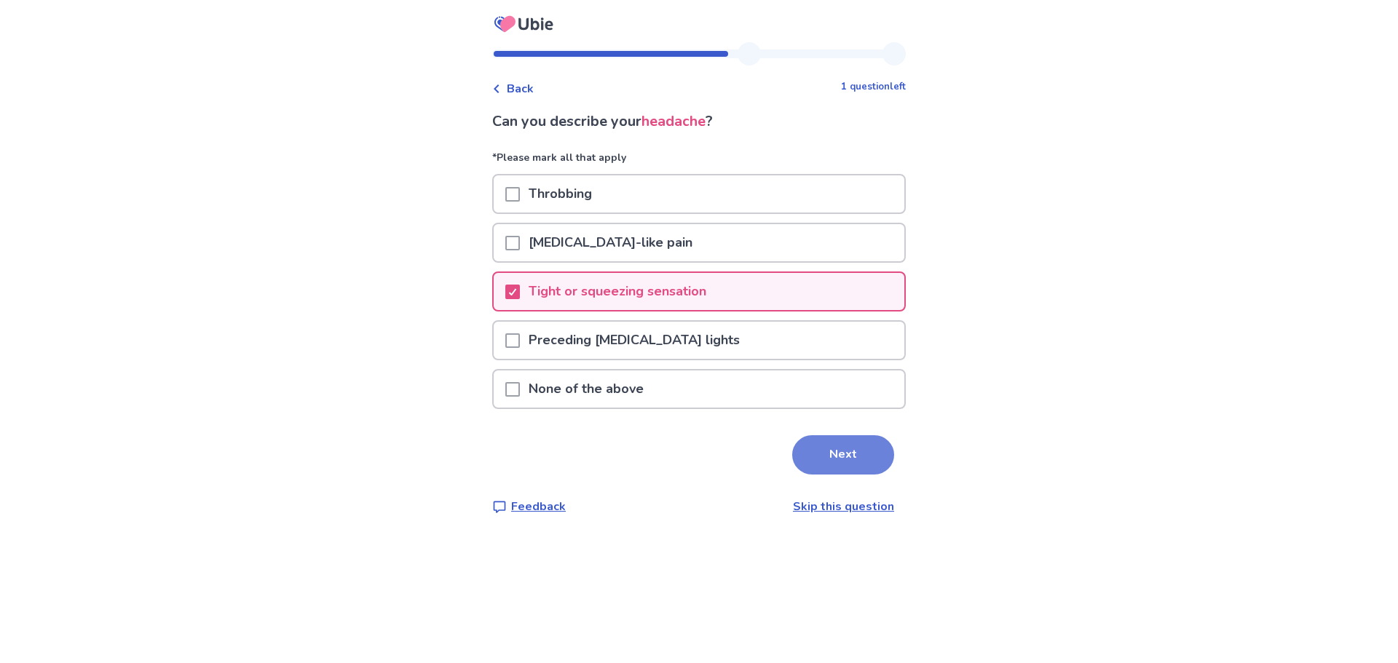
click at [894, 475] on button "Next" at bounding box center [843, 454] width 102 height 39
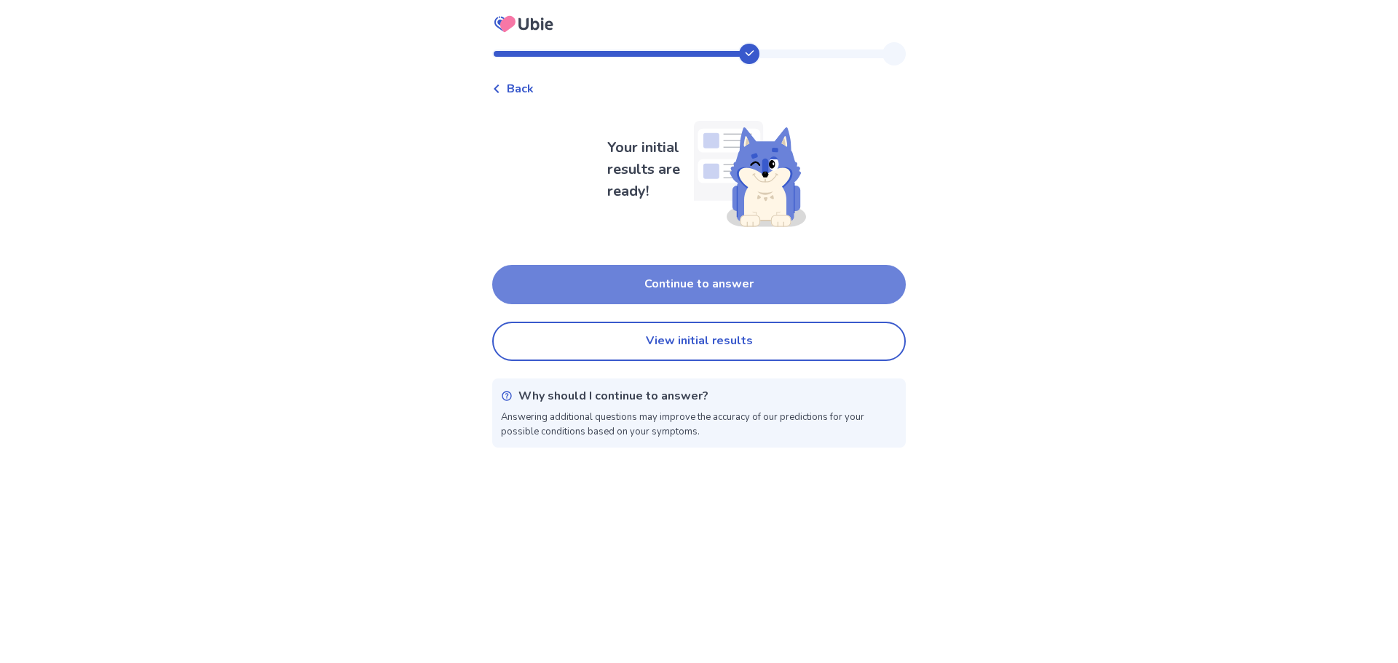
click at [754, 304] on button "Continue to answer" at bounding box center [699, 284] width 414 height 39
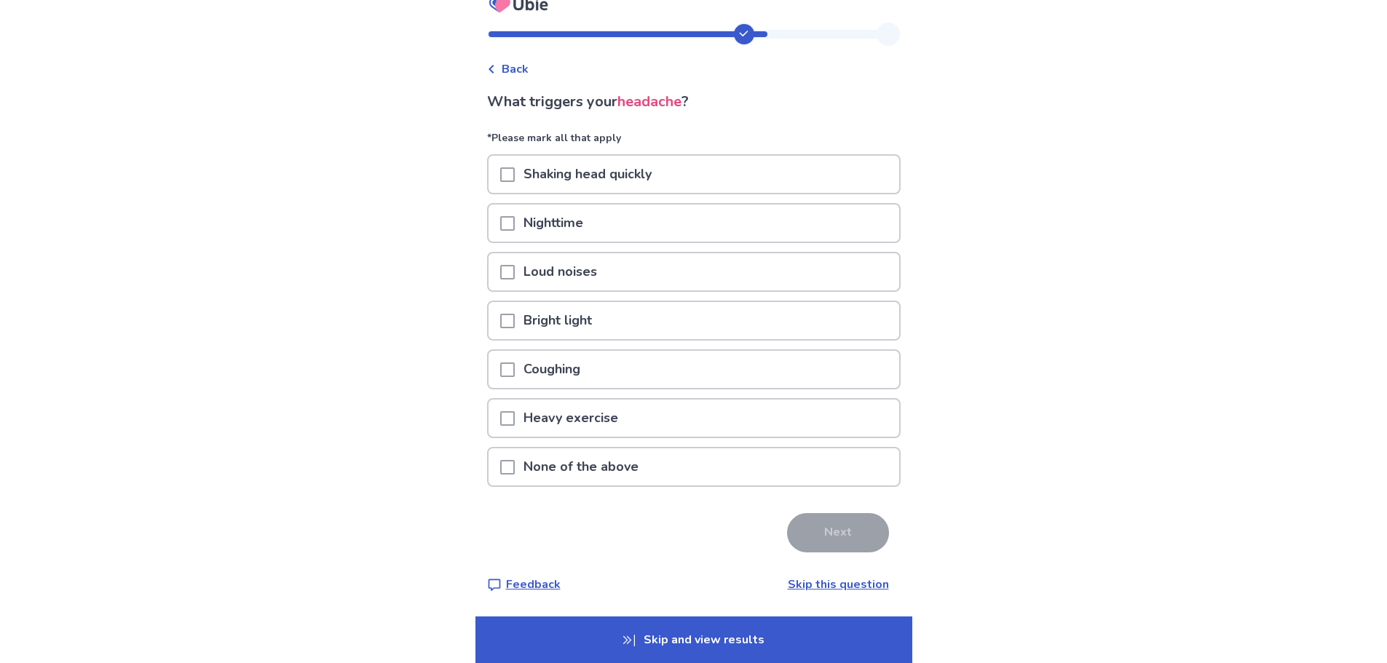
scroll to position [138, 0]
click at [515, 448] on p "None of the above" at bounding box center [581, 466] width 133 height 37
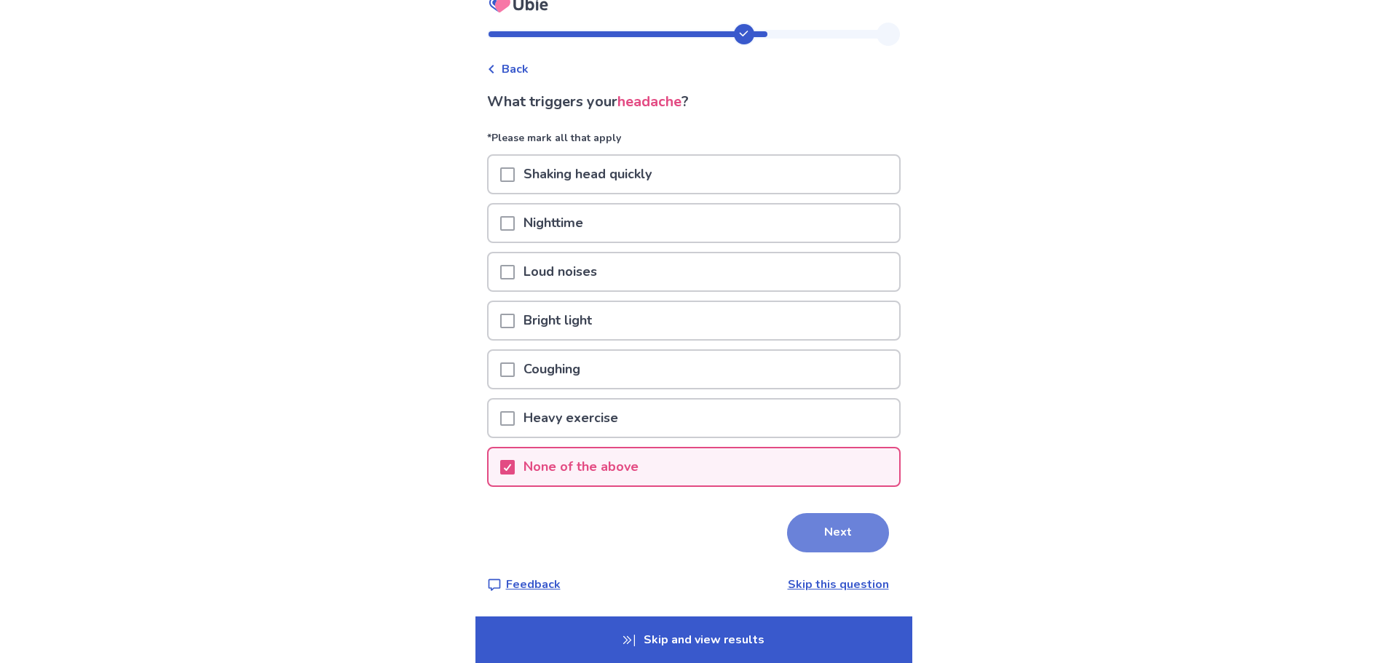
click at [889, 513] on button "Next" at bounding box center [838, 532] width 102 height 39
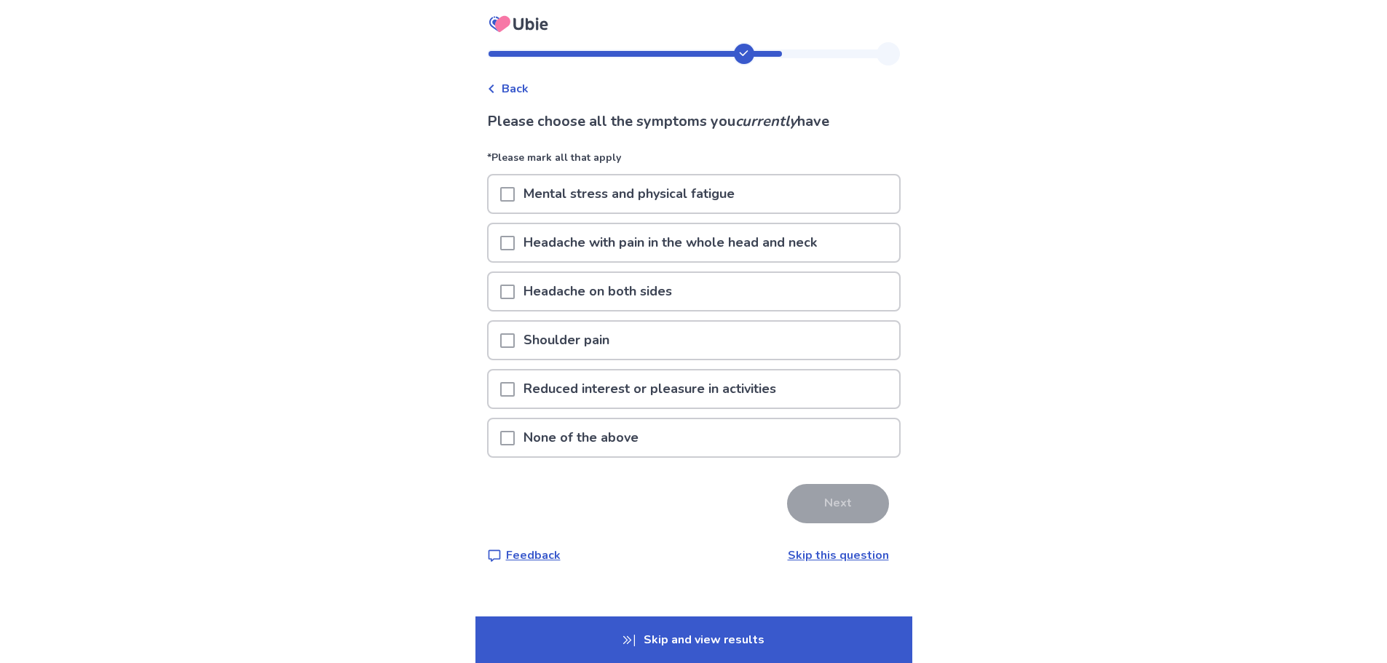
click at [544, 213] on p "Mental stress and physical fatigue" at bounding box center [629, 193] width 229 height 37
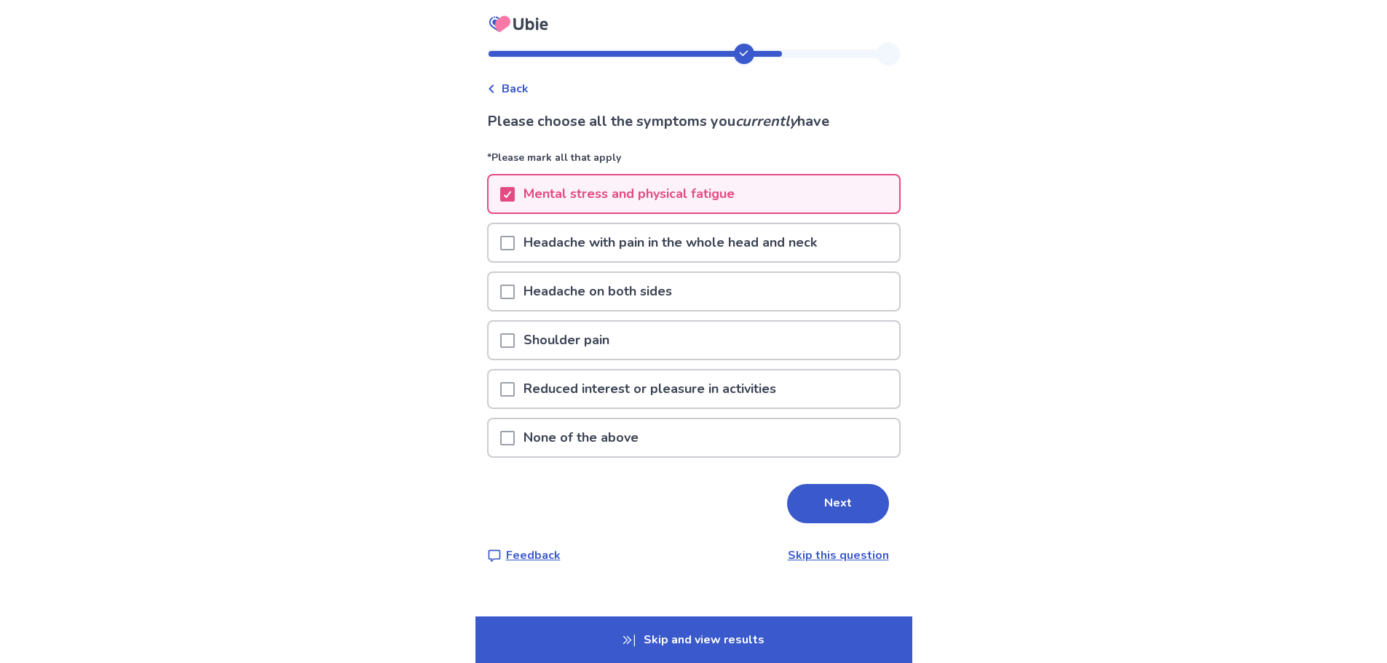
click at [500, 348] on span at bounding box center [507, 340] width 15 height 15
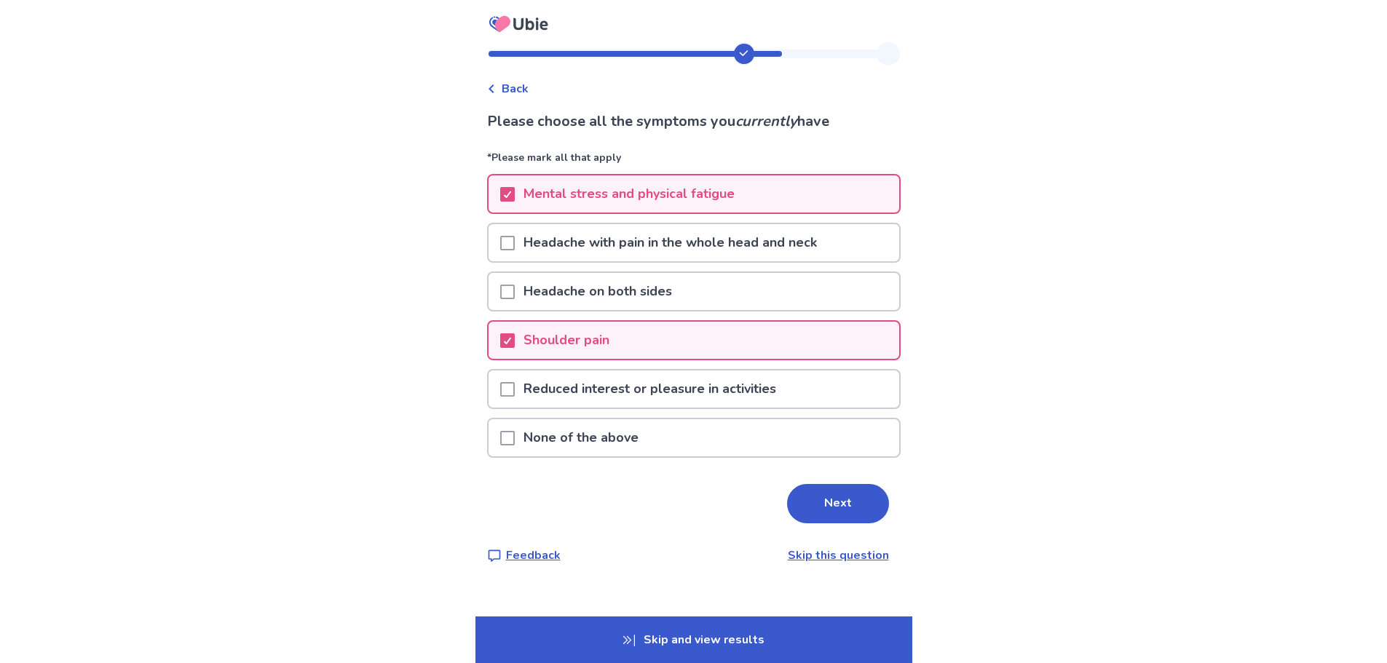
click at [500, 397] on span at bounding box center [507, 389] width 15 height 15
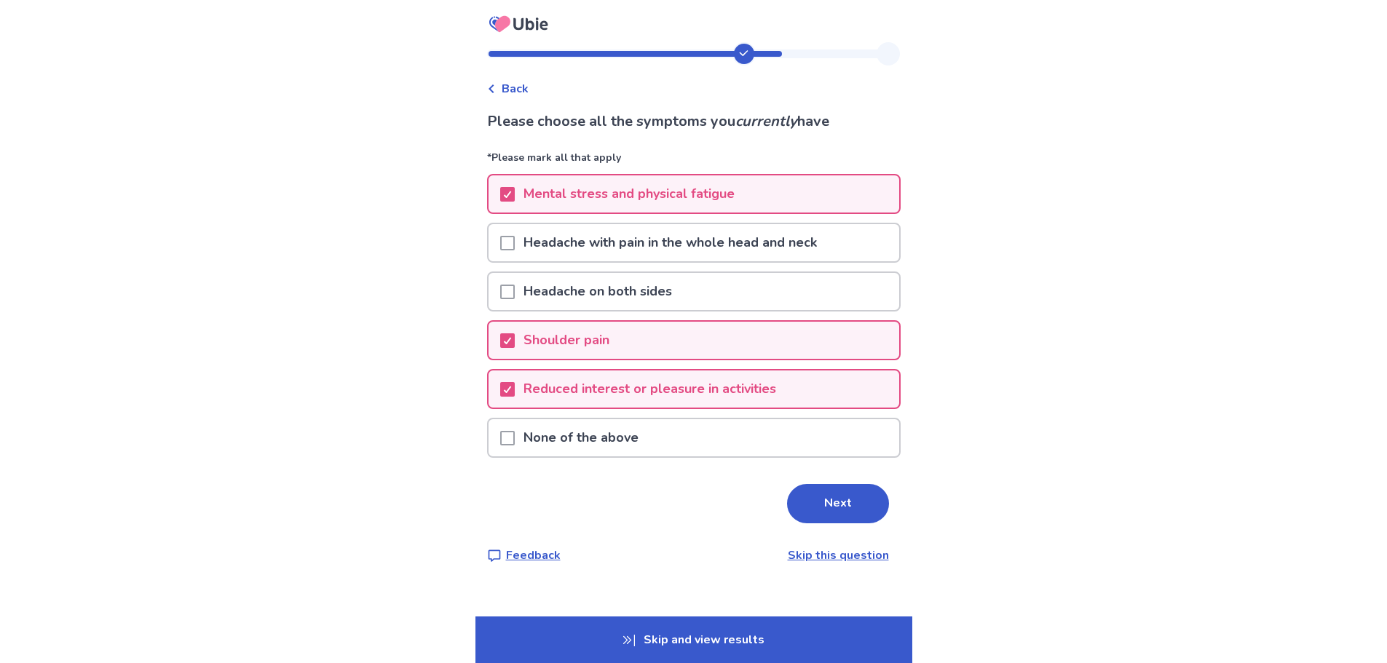
drag, startPoint x: 472, startPoint y: 291, endPoint x: 554, endPoint y: 374, distance: 117.4
click at [500, 250] on span at bounding box center [507, 243] width 15 height 15
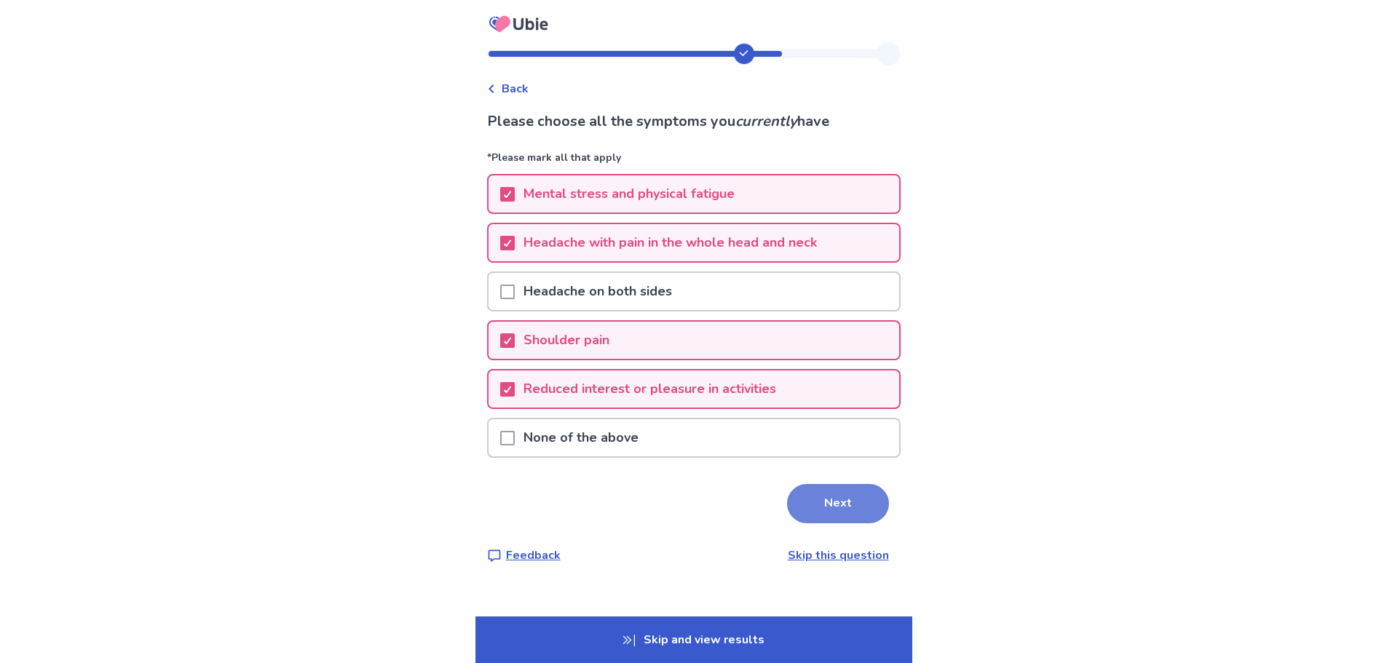
click at [886, 523] on button "Next" at bounding box center [838, 503] width 102 height 39
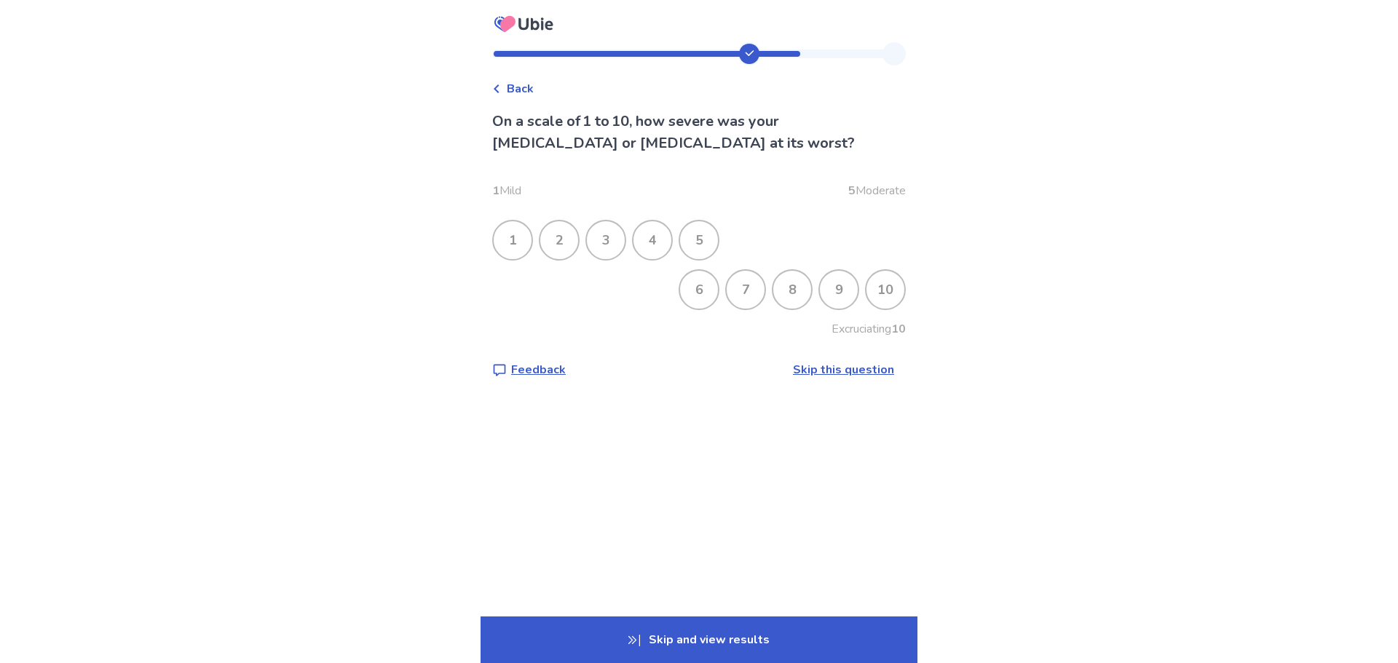
click at [811, 309] on div "8" at bounding box center [792, 290] width 38 height 38
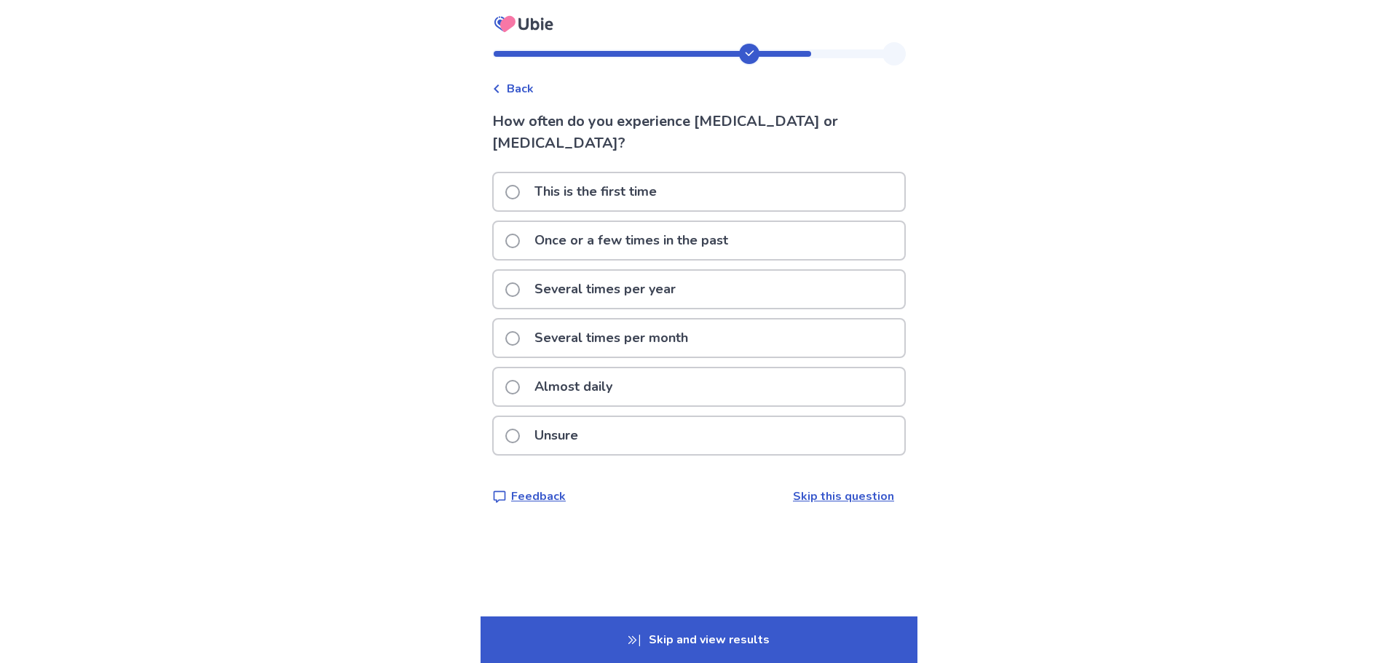
click at [600, 406] on p "Almost daily" at bounding box center [573, 386] width 95 height 37
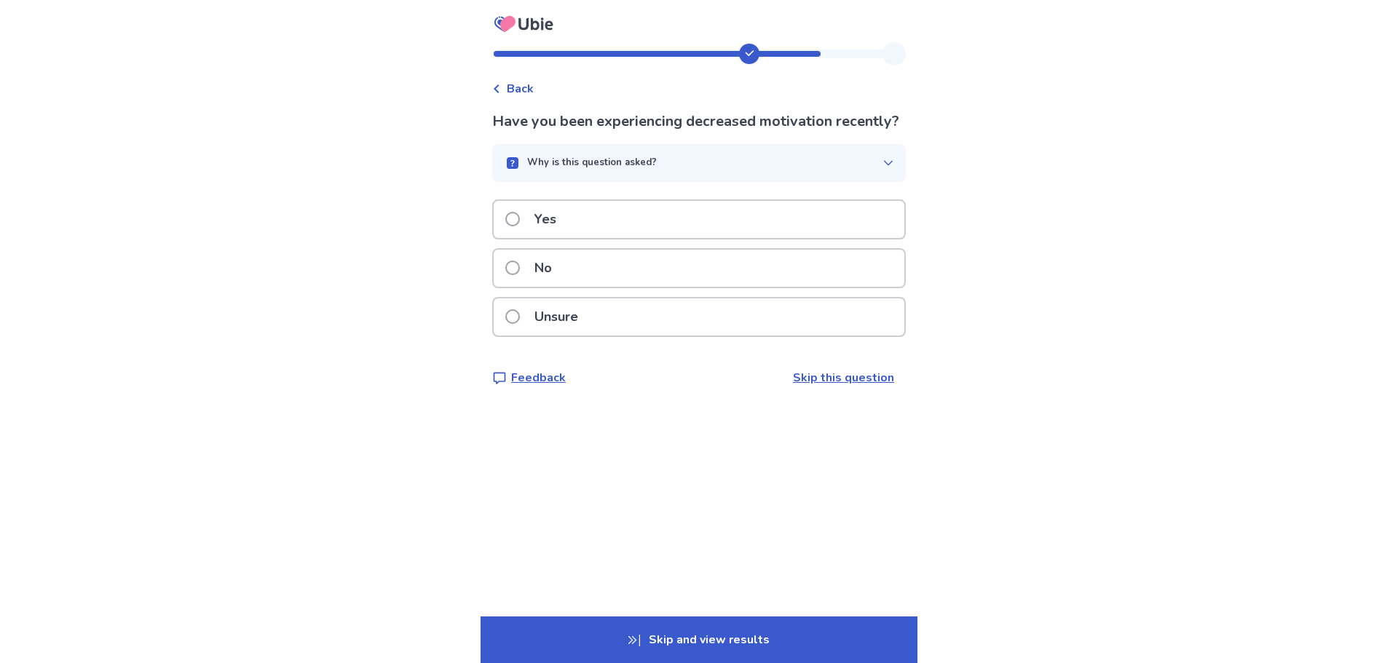
click at [596, 238] on div "Yes" at bounding box center [699, 219] width 411 height 37
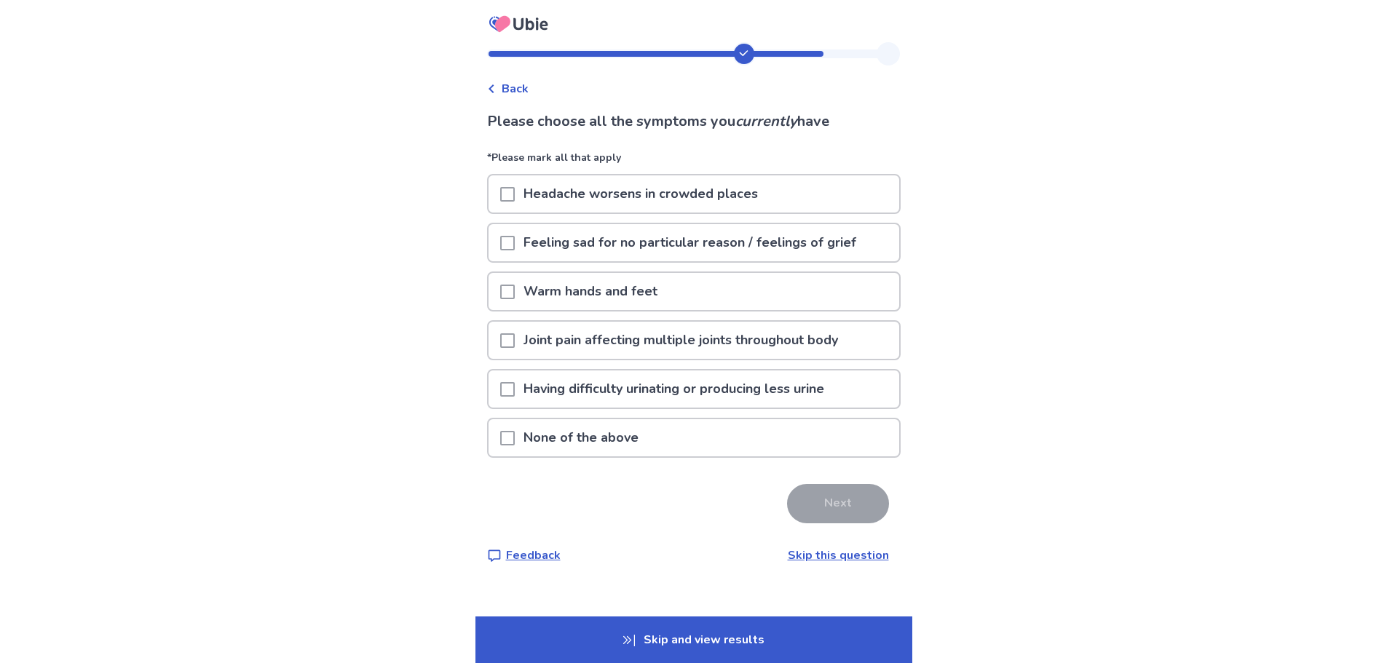
click at [500, 250] on span at bounding box center [507, 243] width 15 height 15
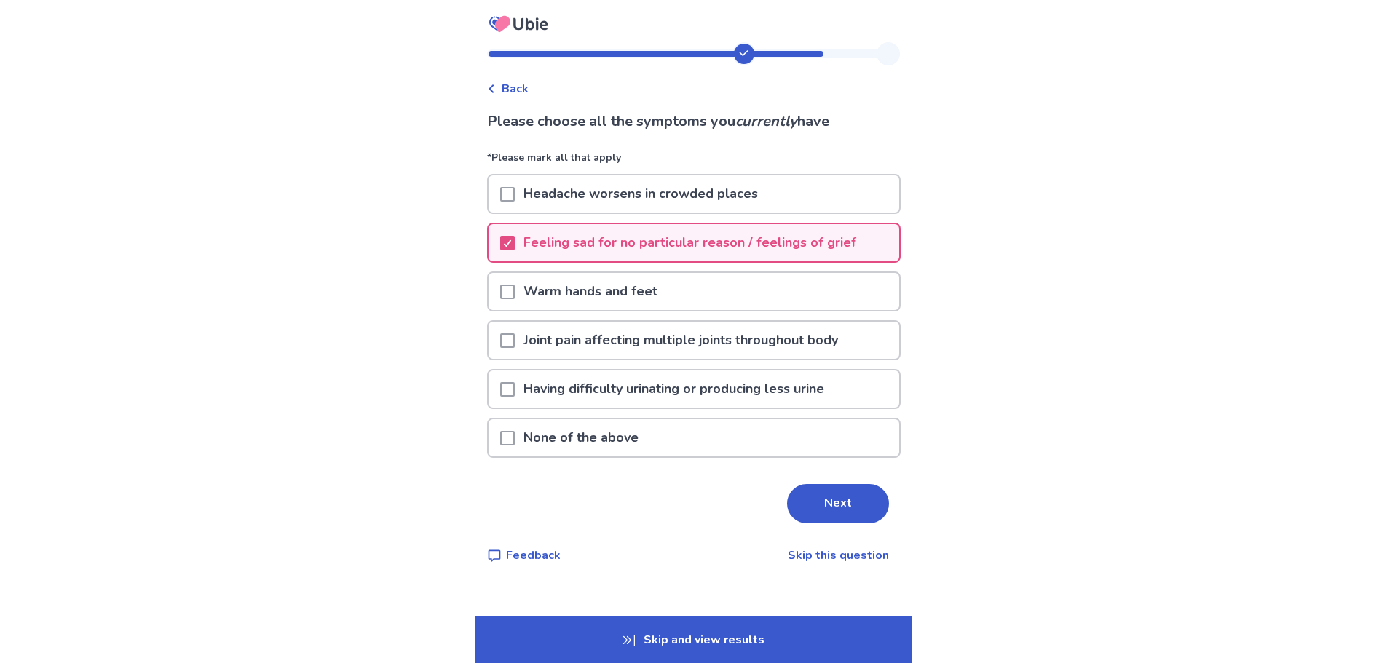
click at [500, 348] on span at bounding box center [507, 340] width 15 height 15
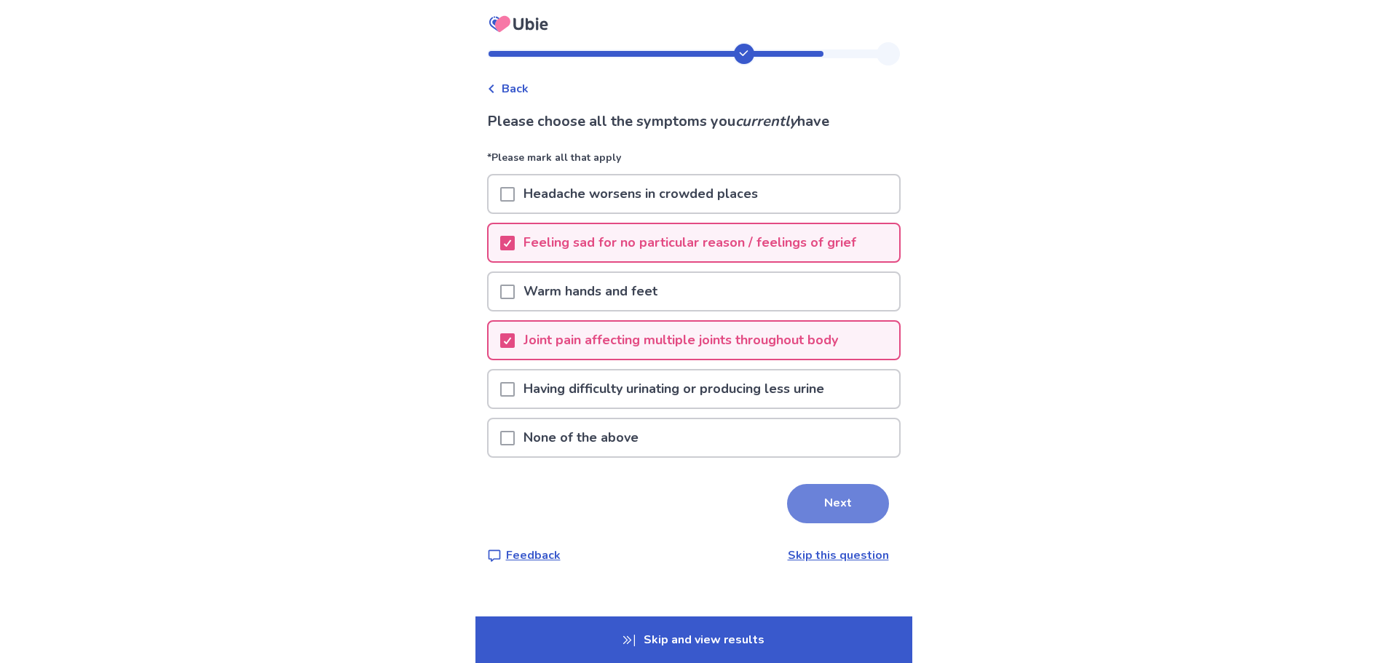
click at [882, 523] on button "Next" at bounding box center [838, 503] width 102 height 39
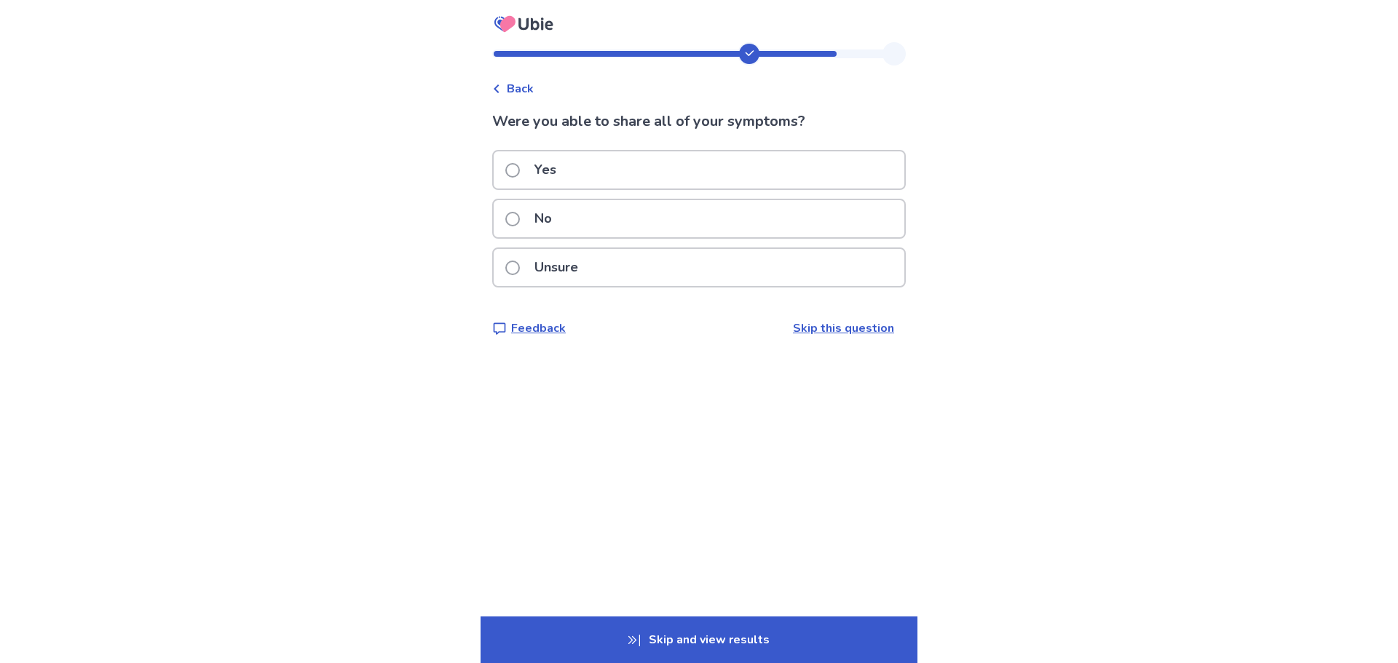
click at [531, 189] on p "Yes" at bounding box center [545, 169] width 39 height 37
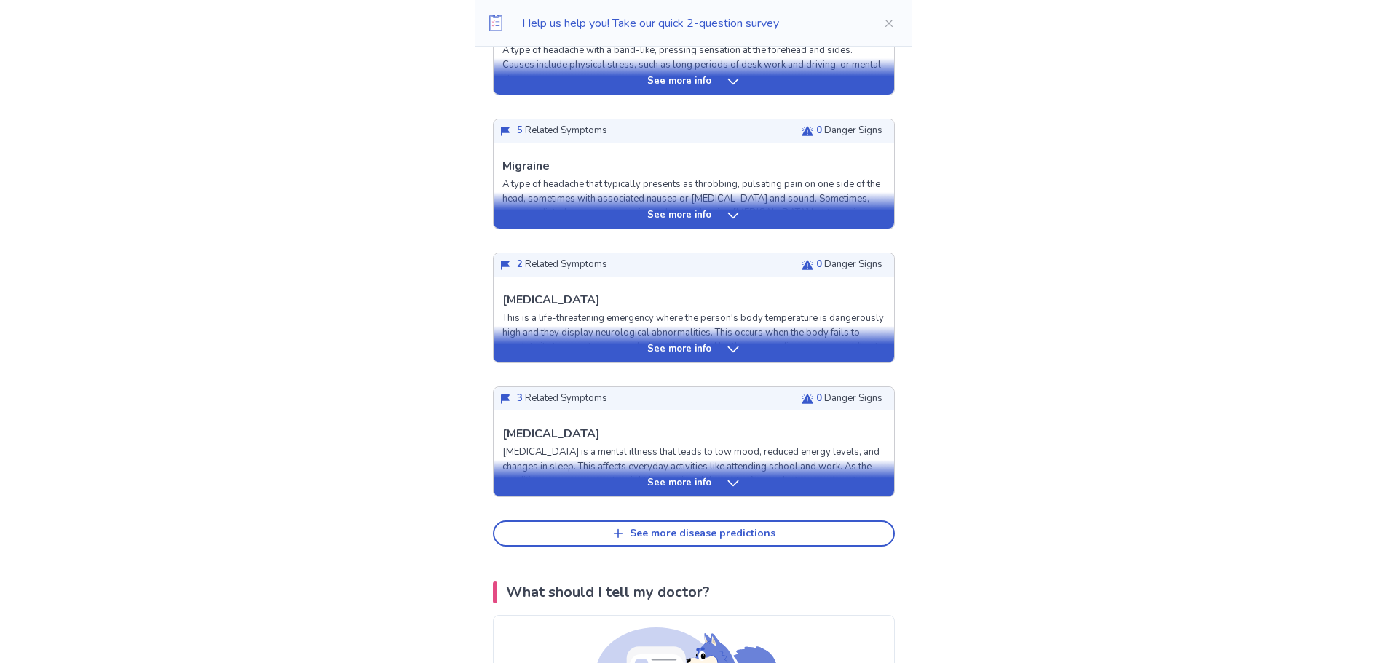
scroll to position [582, 0]
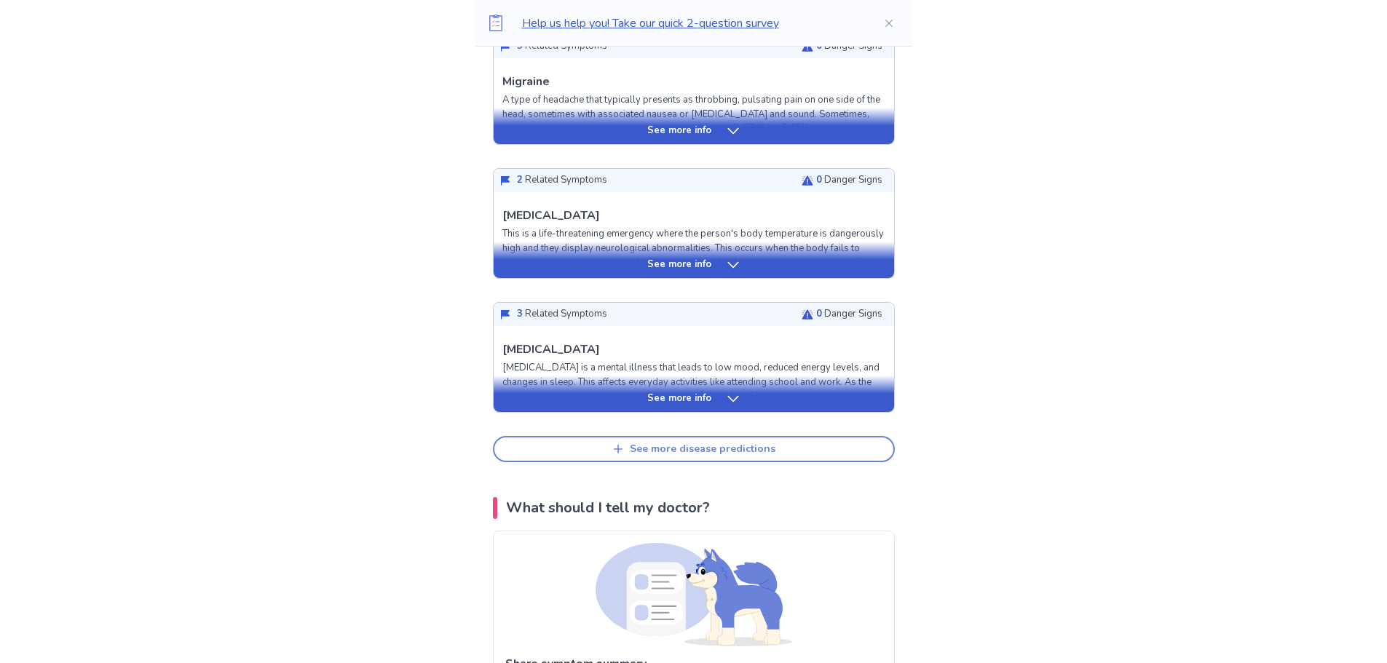
click at [826, 462] on button "See more disease predictions" at bounding box center [694, 449] width 402 height 26
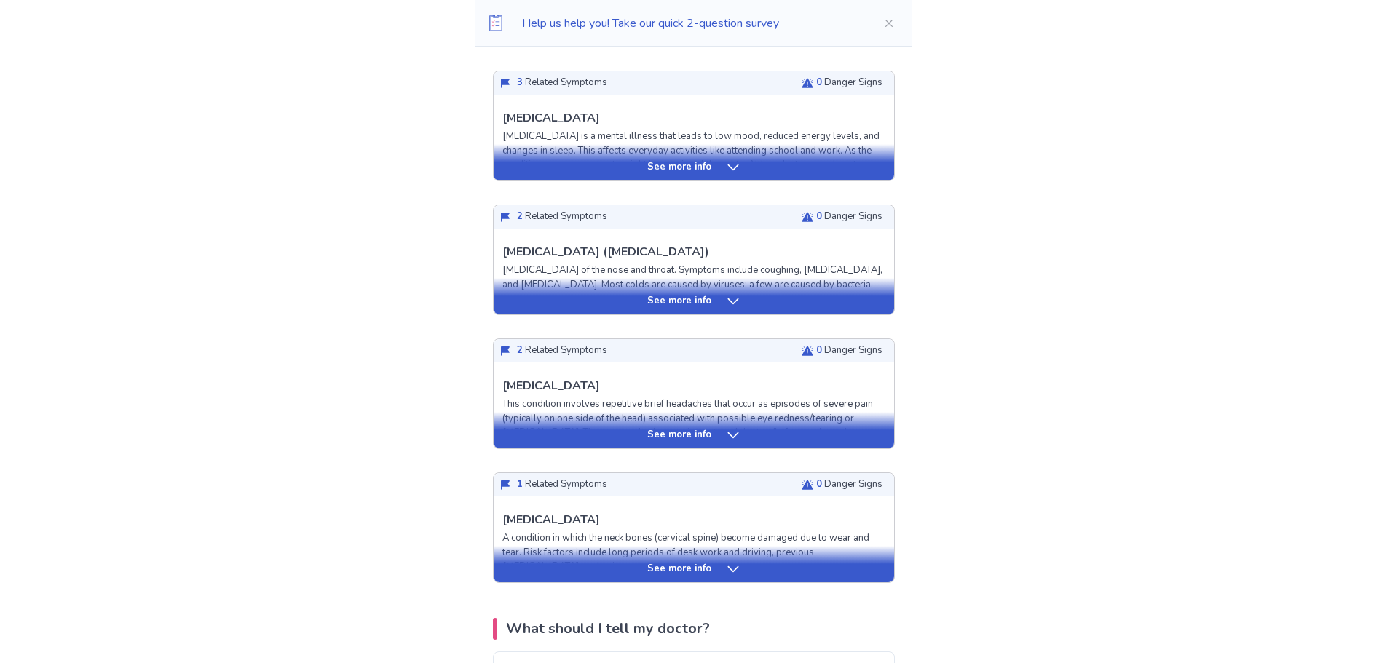
scroll to position [947, 0]
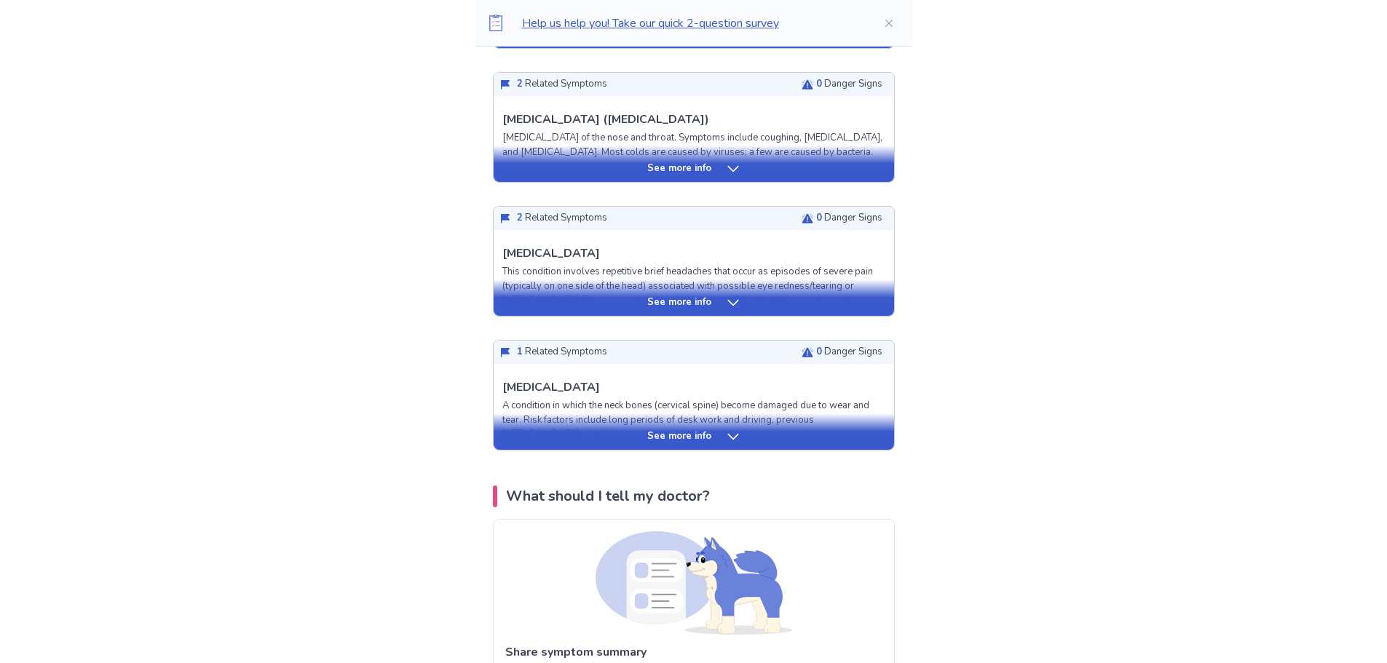
click at [737, 310] on icon at bounding box center [733, 303] width 15 height 15
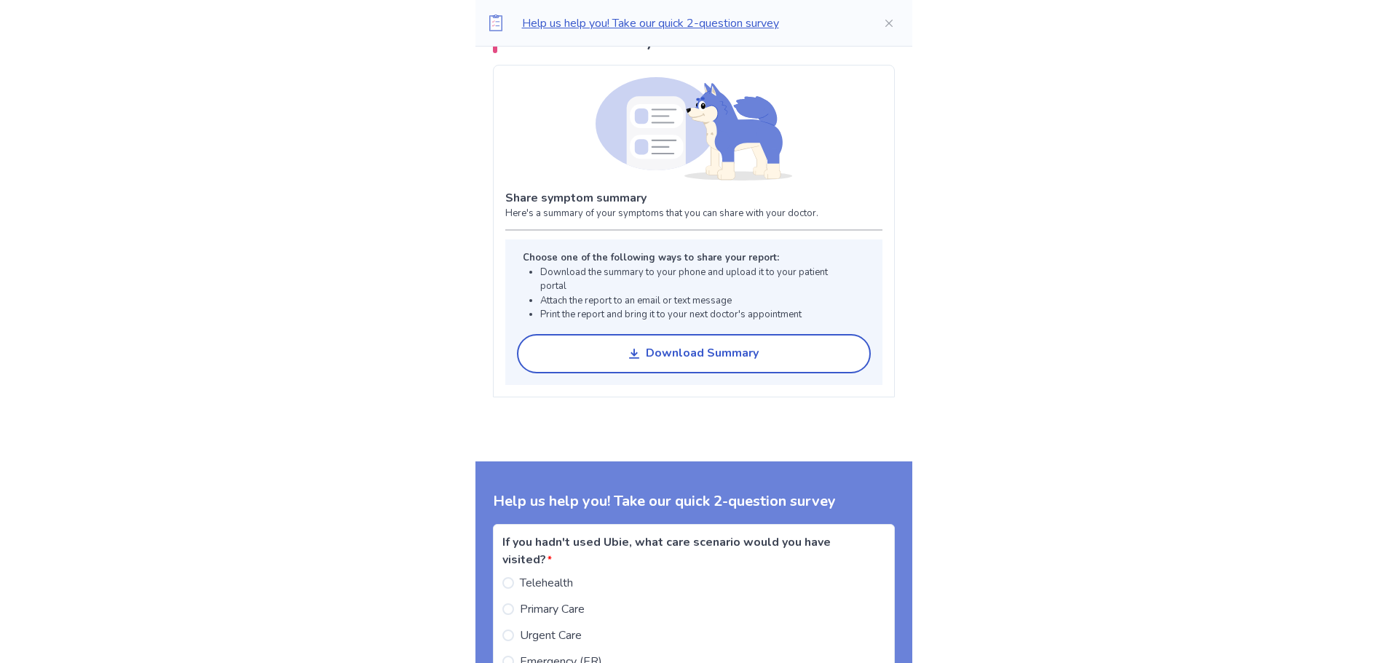
scroll to position [2548, 0]
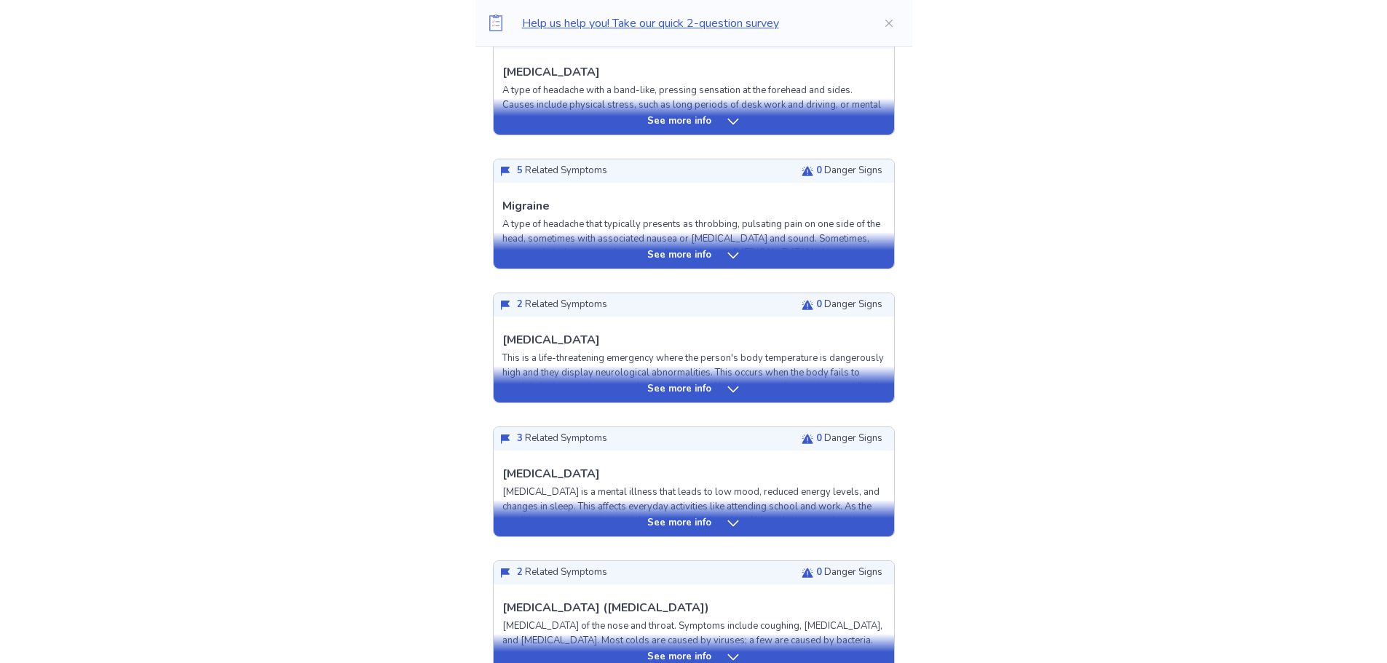
scroll to position [0, 0]
